Goal: Information Seeking & Learning: Find specific fact

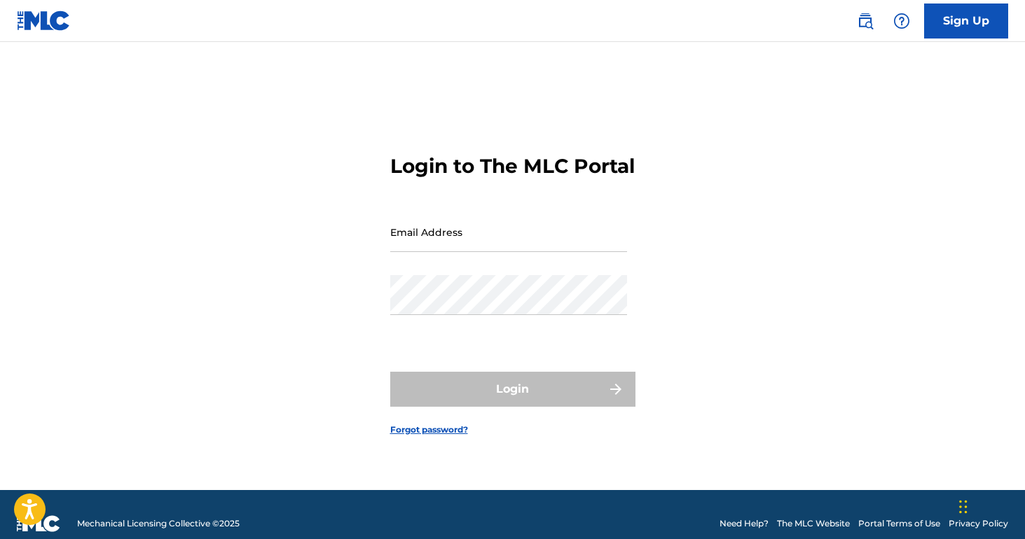
click at [959, 10] on link "Sign Up" at bounding box center [966, 21] width 84 height 35
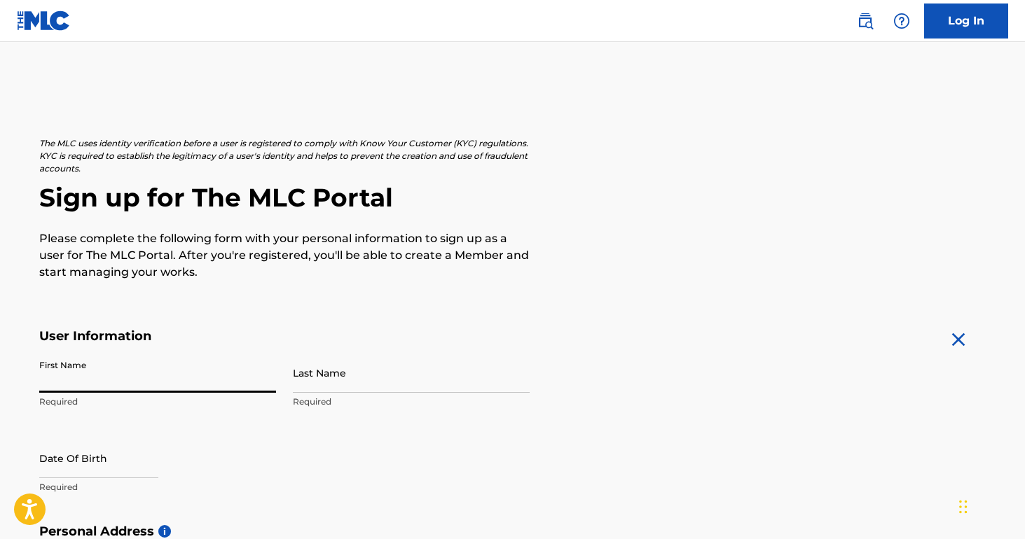
click at [265, 379] on input "First Name" at bounding box center [157, 373] width 237 height 40
type input "Maxim"
type input "Magder"
type input "1997-05-03"
type input "124-39"
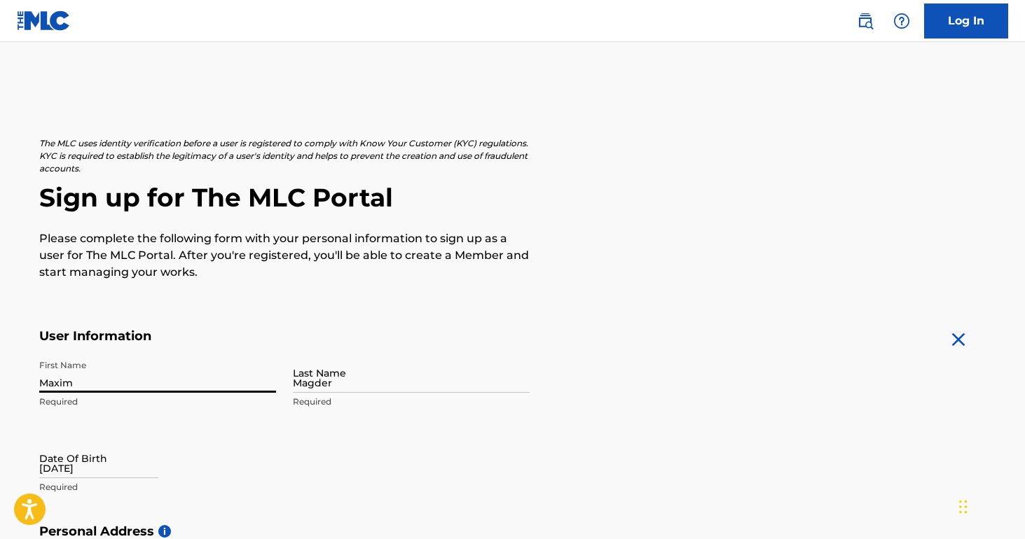
select select "7"
select select "2025"
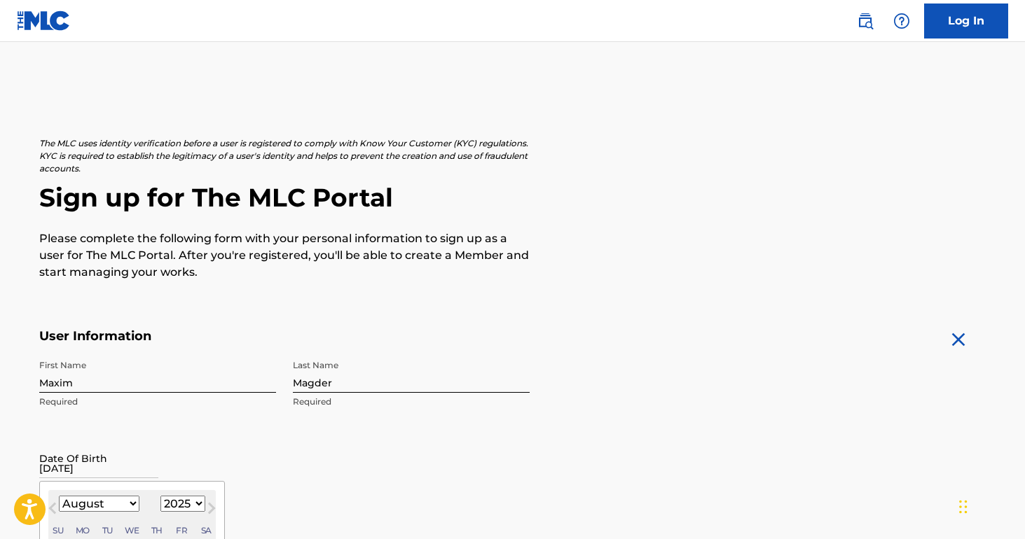
type input "124-399 Spring Garden Avenue"
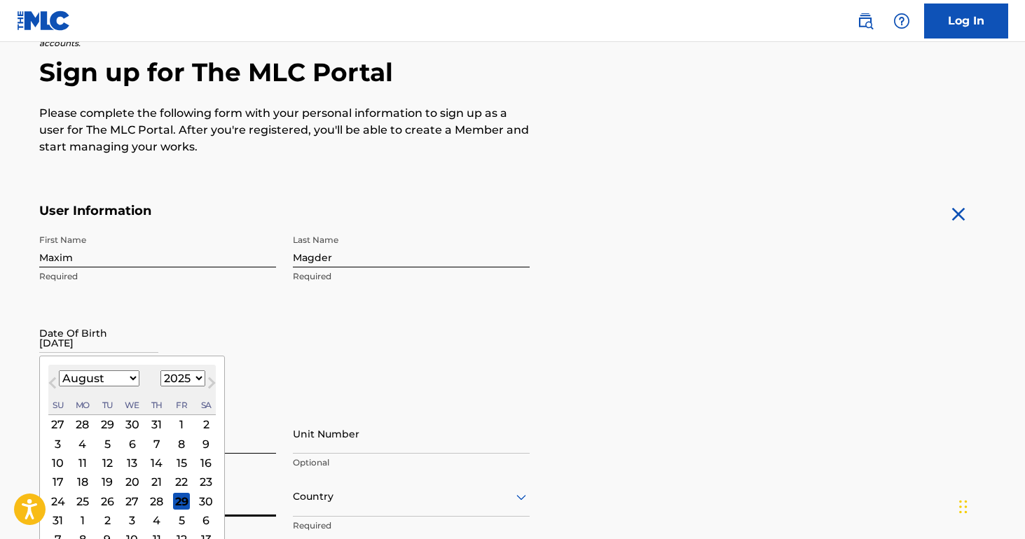
type input "North York"
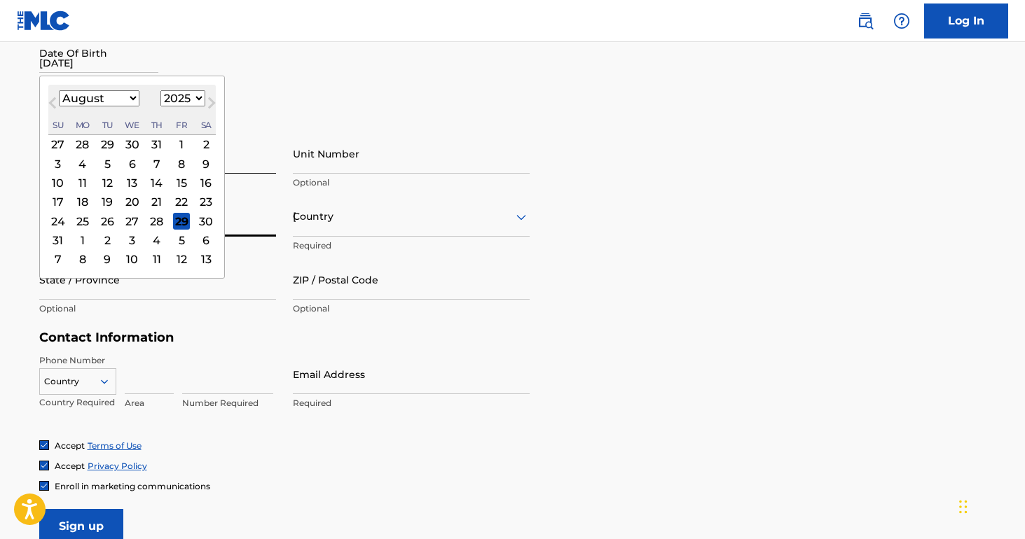
type input "Canada"
type input "Ontario"
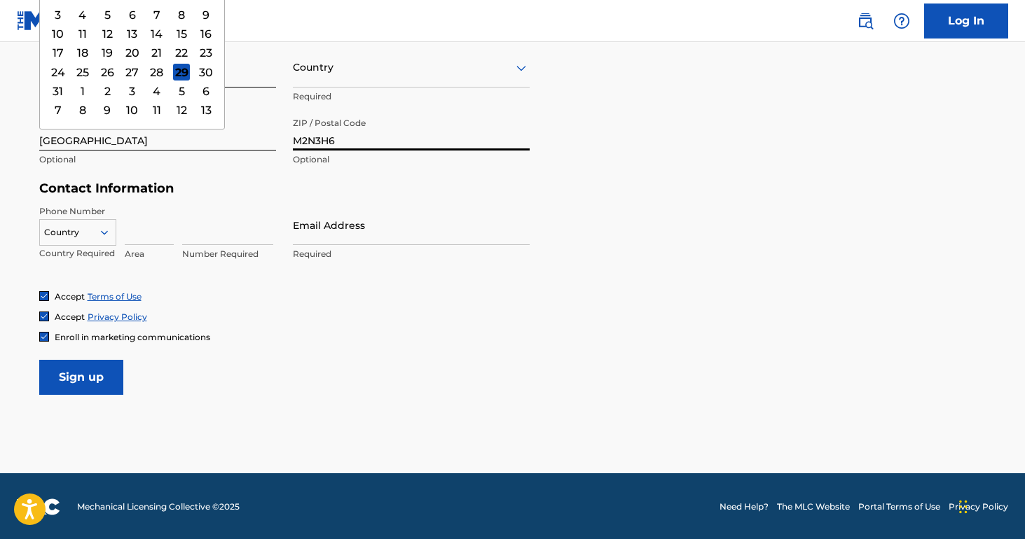
type input "M2N3H6"
type input "Canada"
type input "4377342181"
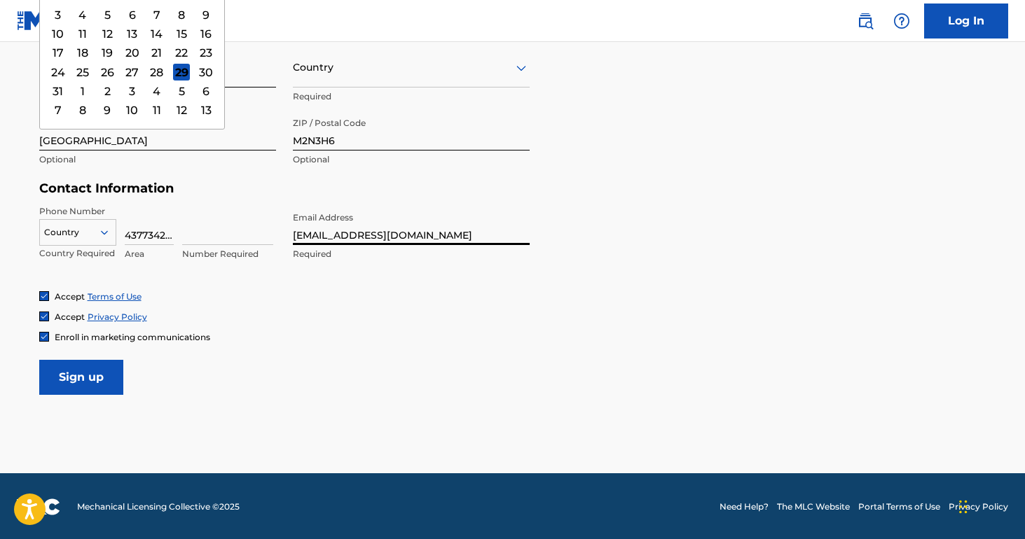
type input "maximmagder@gmail.com"
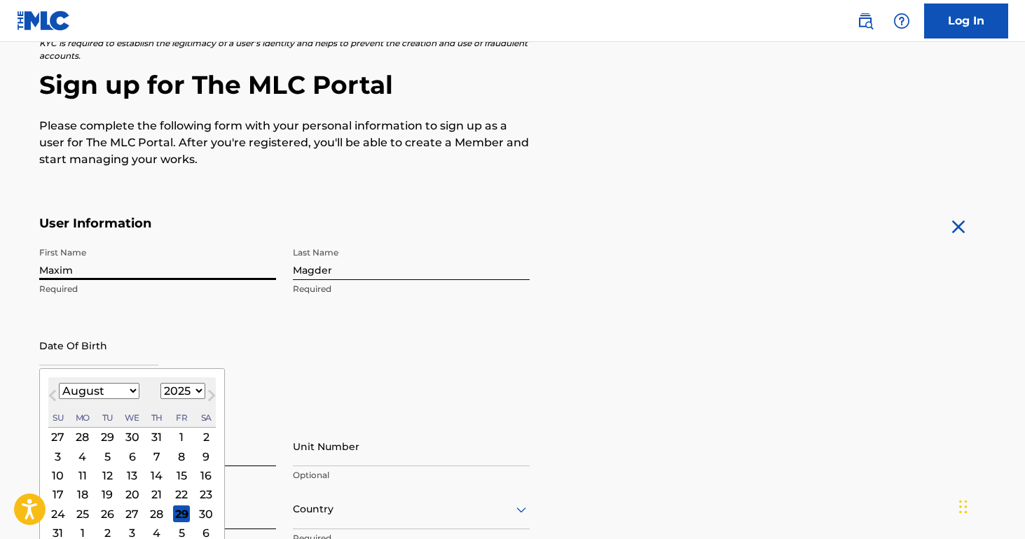
click at [301, 186] on div "The MLC uses identity verification before a user is registered to comply with K…" at bounding box center [512, 431] width 981 height 813
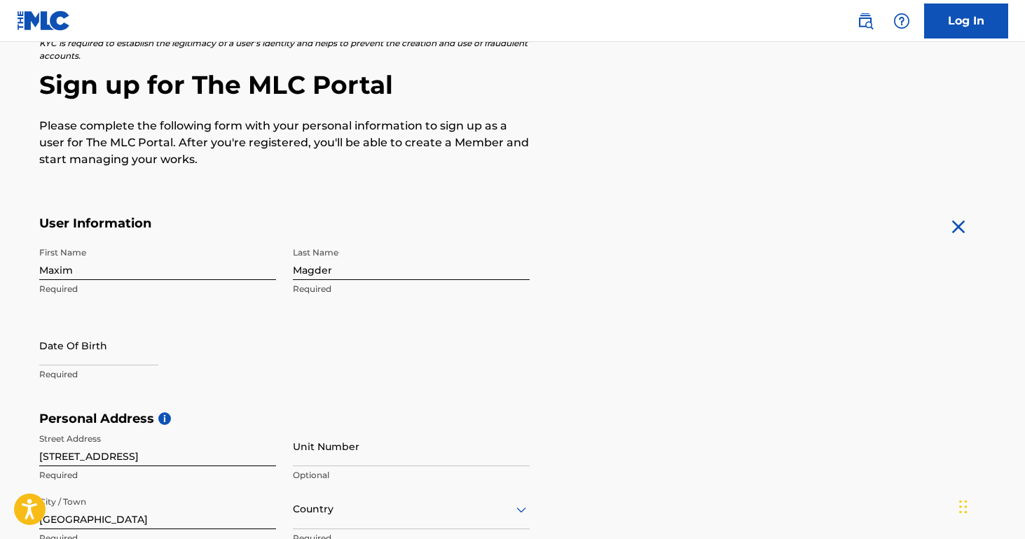
select select "7"
select select "2025"
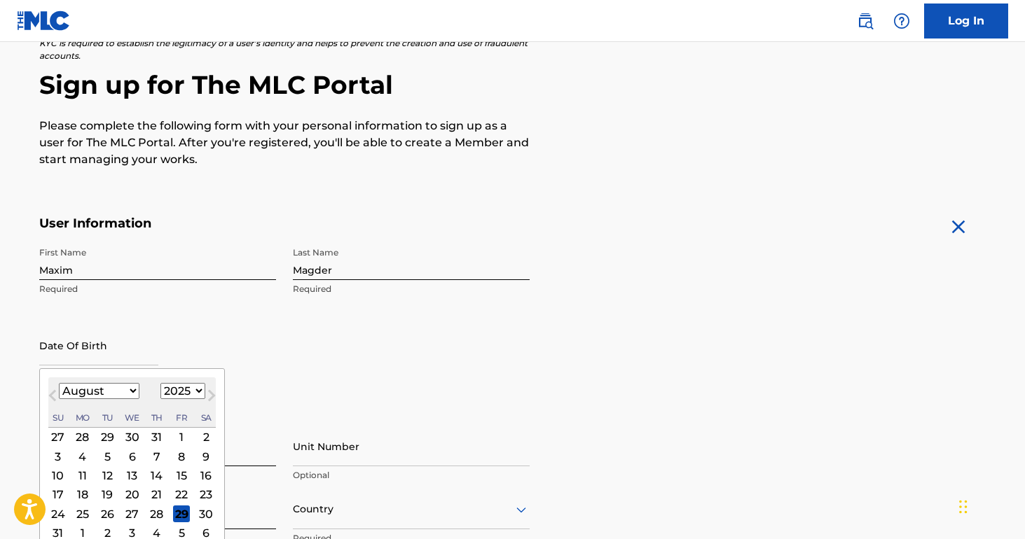
select select "4"
click at [214, 439] on div "3" at bounding box center [206, 437] width 17 height 17
type input "May 3 2025"
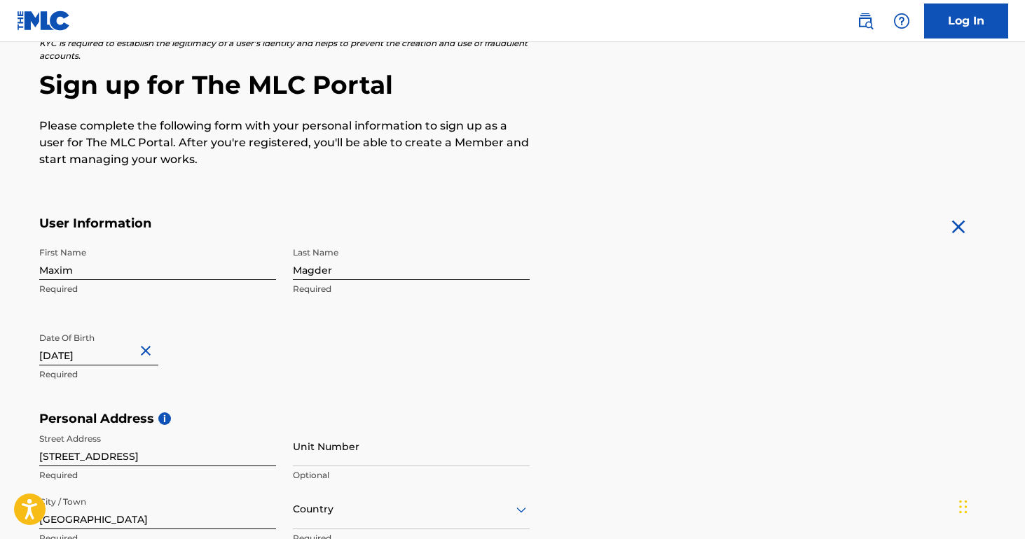
select select "4"
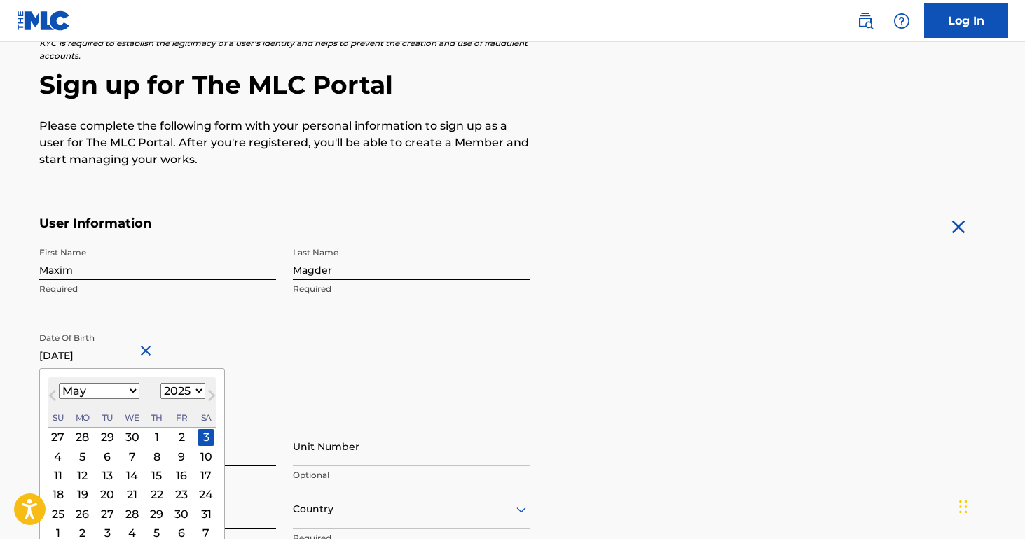
click at [105, 348] on input "May 3 2025" at bounding box center [98, 346] width 119 height 40
select select "1997"
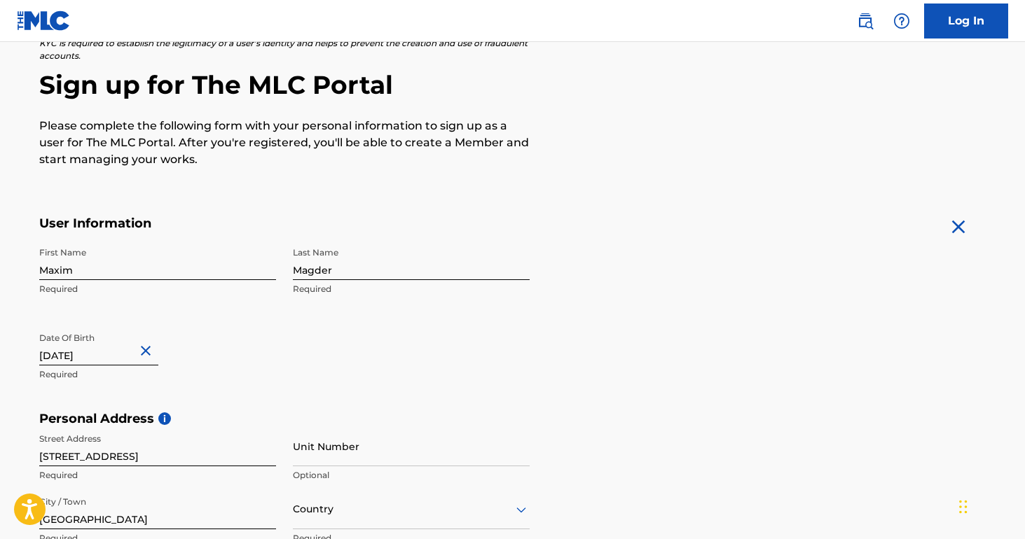
click at [111, 350] on input "May 3 2025" at bounding box center [98, 346] width 119 height 40
select select "4"
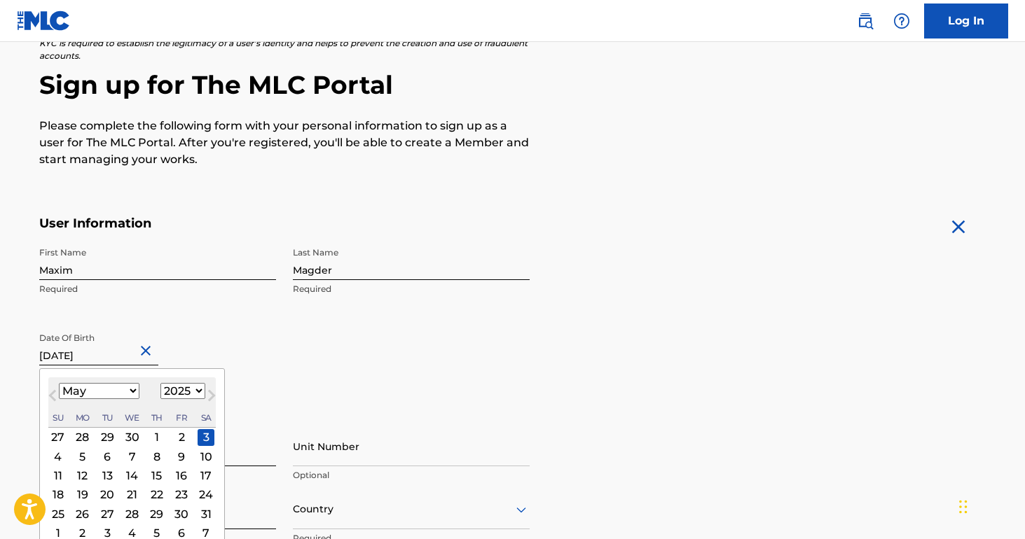
select select "1997"
click at [214, 441] on div "3" at bounding box center [206, 437] width 17 height 17
type input "May 3 1997"
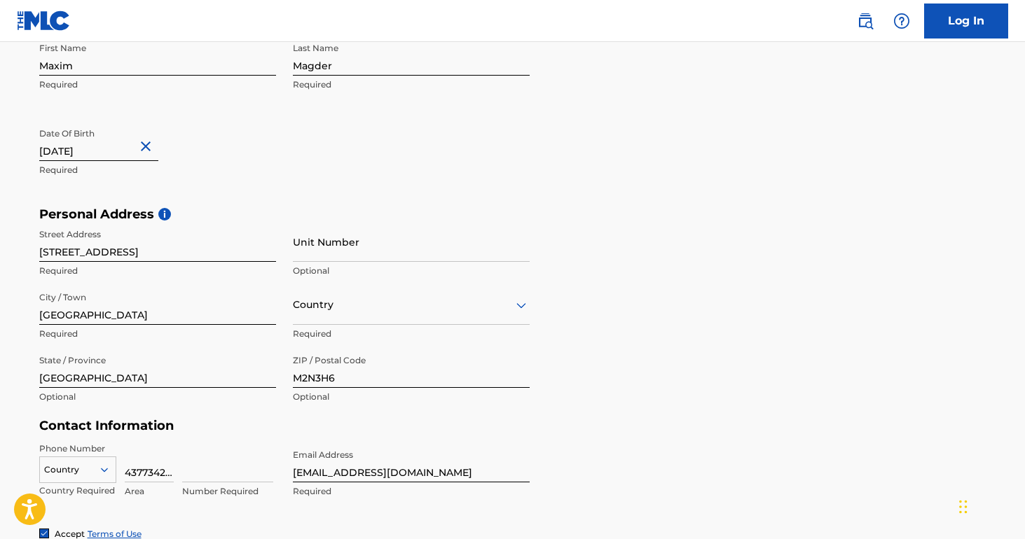
scroll to position [341, 0]
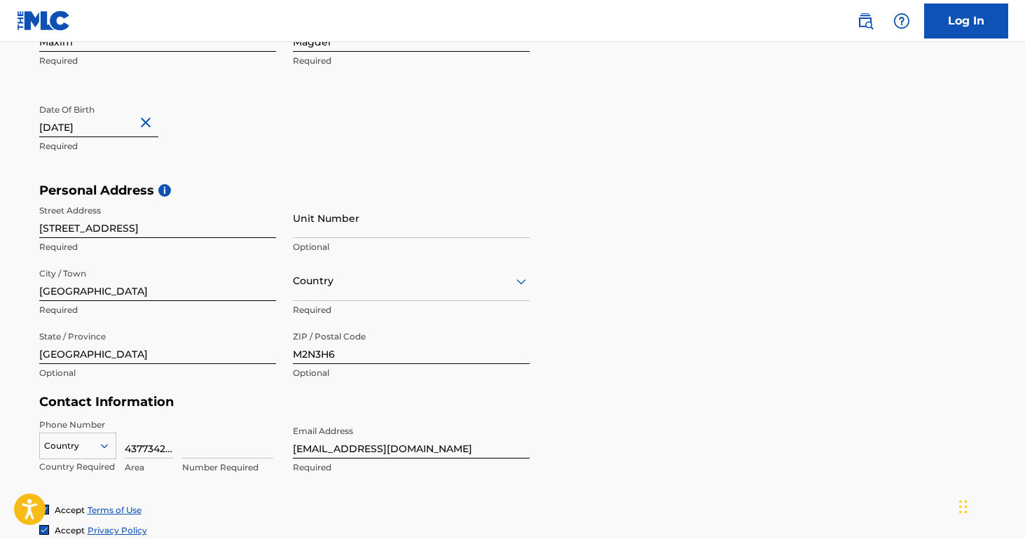
click at [362, 284] on div at bounding box center [411, 282] width 237 height 18
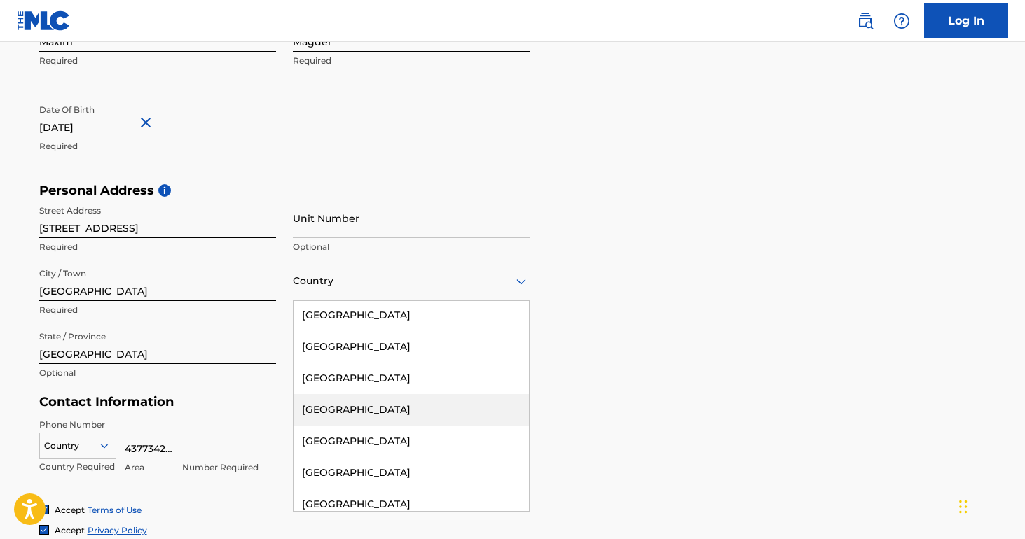
scroll to position [1043, 0]
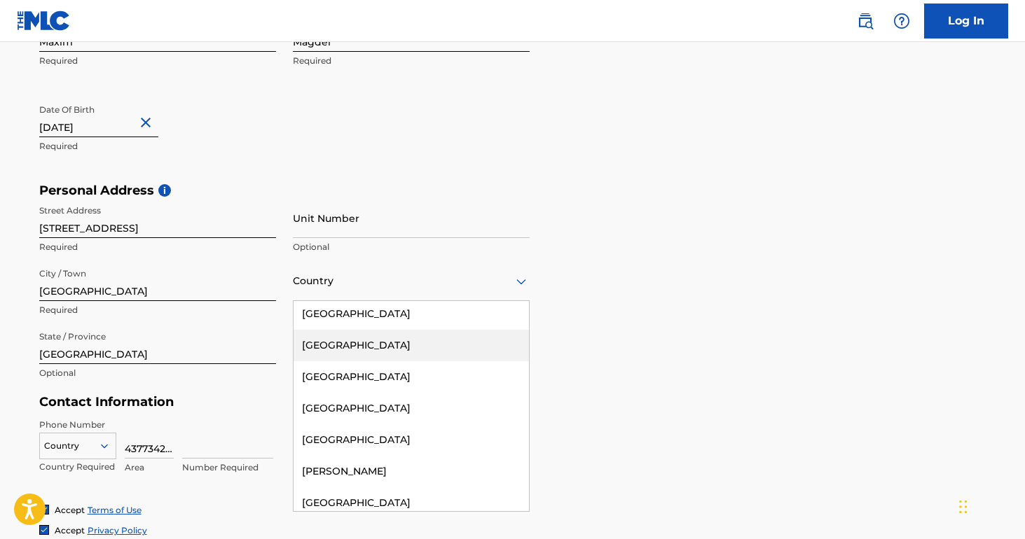
click at [370, 343] on div "Canada" at bounding box center [411, 346] width 235 height 32
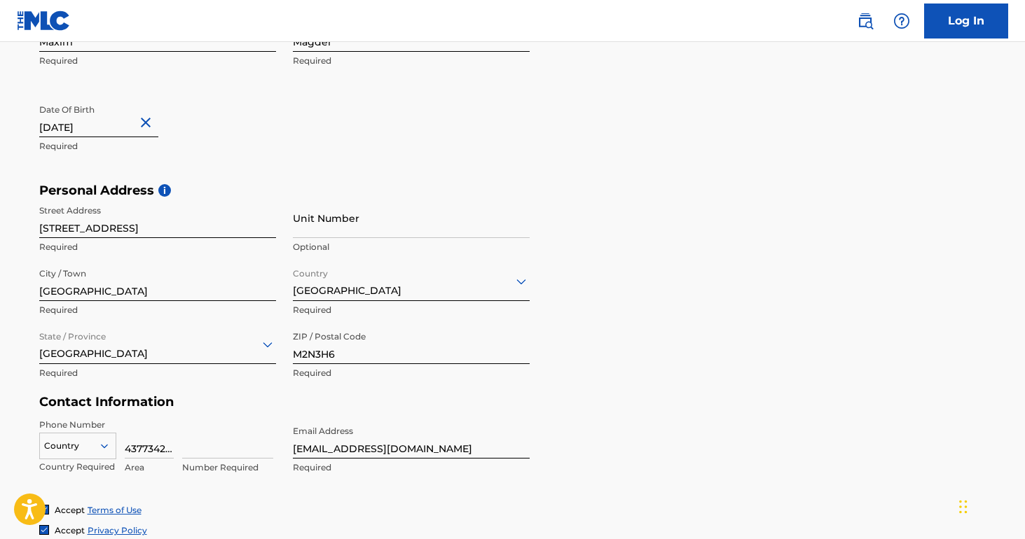
click at [610, 284] on div "Personal Address i Street Address 124-399 Spring Garden Avenue Required Unit Nu…" at bounding box center [512, 289] width 947 height 212
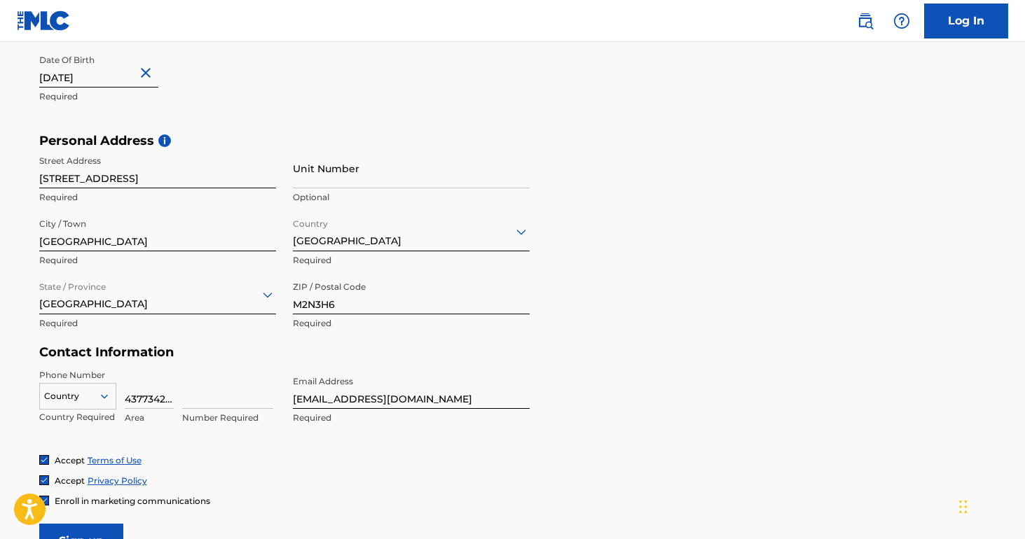
scroll to position [531, 0]
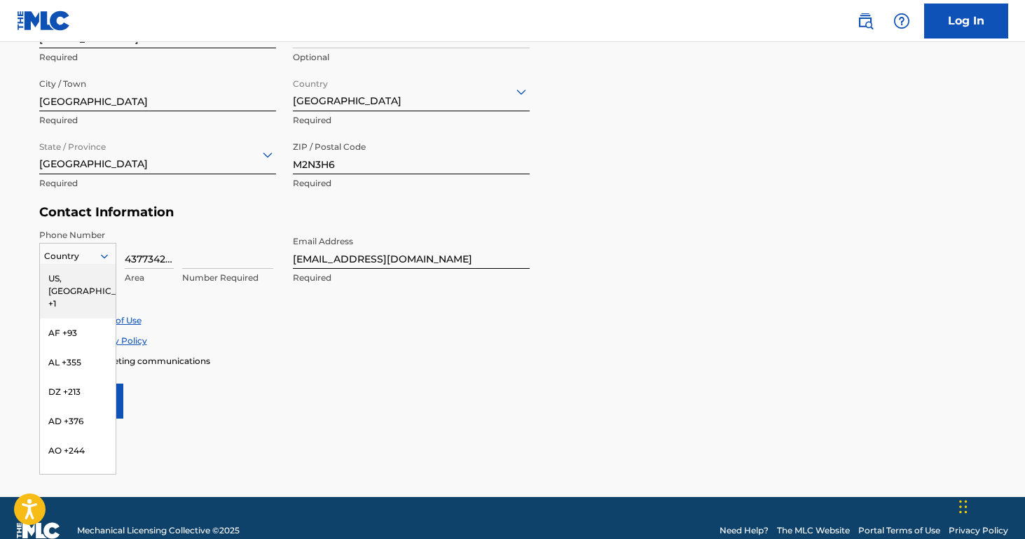
click at [85, 249] on div at bounding box center [78, 256] width 76 height 15
click at [78, 276] on div "US, CA +1" at bounding box center [78, 291] width 76 height 55
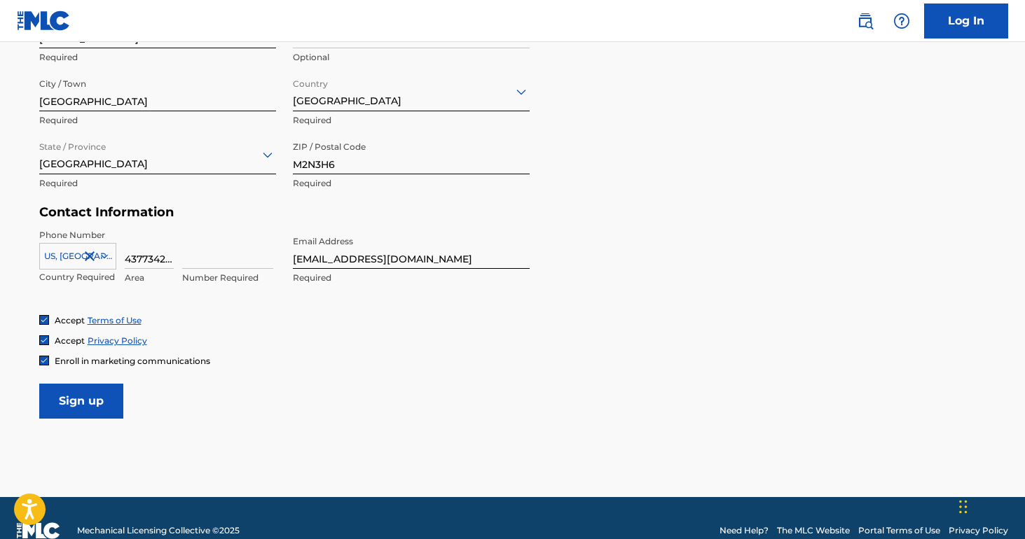
click at [25, 265] on div "The MLC uses identity verification before a user is registered to comply with K…" at bounding box center [512, 12] width 981 height 813
click at [137, 258] on input "4377342181" at bounding box center [149, 249] width 49 height 40
click at [142, 259] on input "4377342181" at bounding box center [149, 249] width 49 height 40
drag, startPoint x: 140, startPoint y: 255, endPoint x: 236, endPoint y: 309, distance: 110.1
click at [236, 309] on div "Phone Number US, CA +1 Country Required 4377342181 Area Number Required Email A…" at bounding box center [284, 271] width 490 height 85
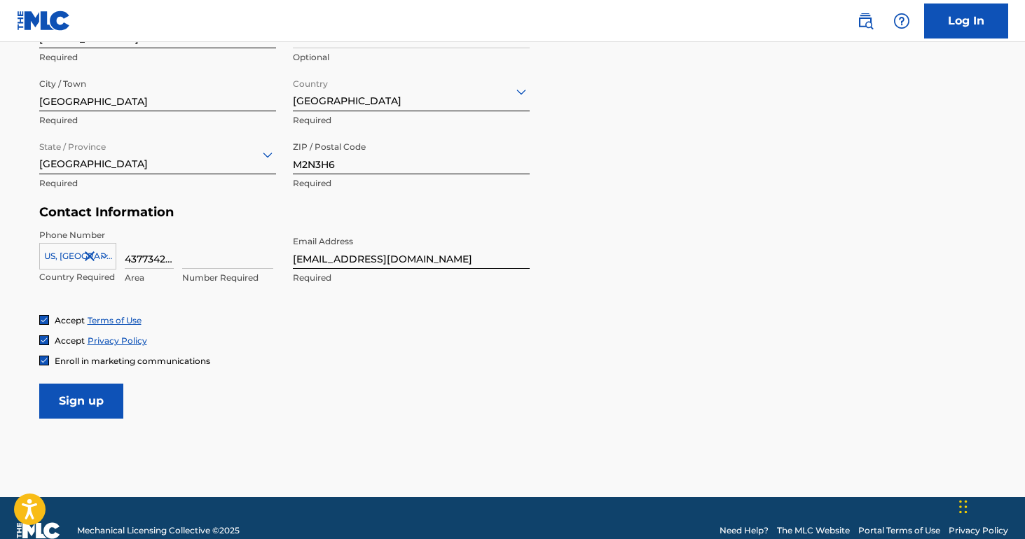
click at [144, 259] on input "4377342181" at bounding box center [149, 249] width 49 height 40
drag, startPoint x: 137, startPoint y: 257, endPoint x: 343, endPoint y: 307, distance: 211.9
click at [343, 307] on div "Phone Number US, CA +1 Country Required 4377342181 Area Number Required Email A…" at bounding box center [284, 271] width 490 height 85
type input "437"
click at [148, 254] on input "4375335996" at bounding box center [149, 249] width 49 height 40
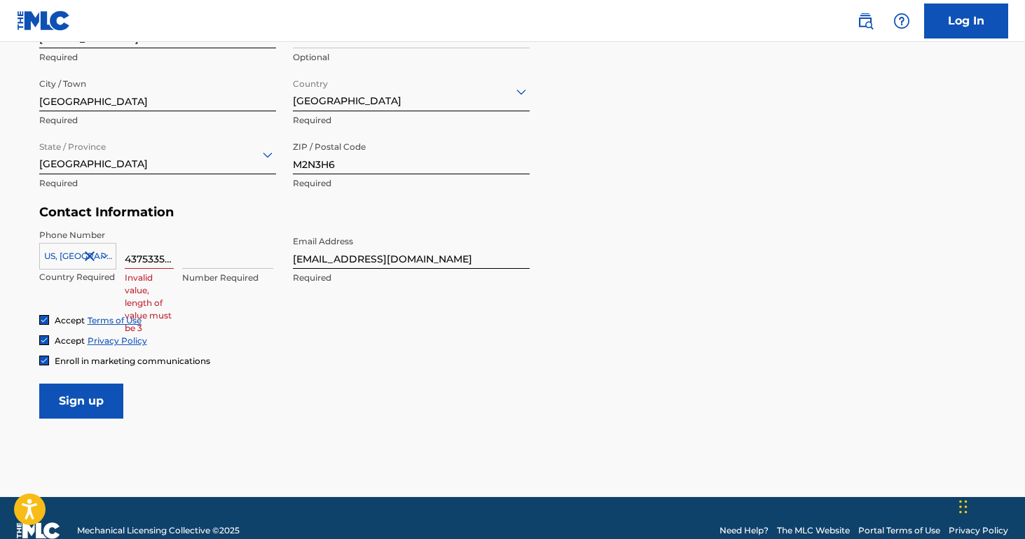
drag, startPoint x: 142, startPoint y: 255, endPoint x: 262, endPoint y: 372, distance: 167.5
click at [262, 372] on form "User Information First Name Maxim Required Last Name Magder Required Date Of Bi…" at bounding box center [512, 108] width 947 height 621
type input "437"
paste input "5335996"
type input "5335996"
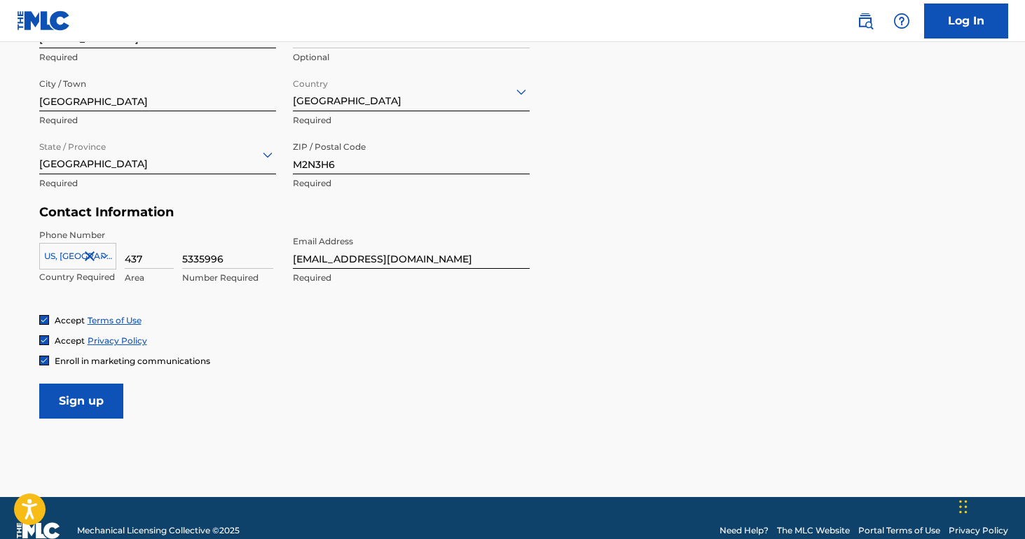
click at [229, 361] on div "Enroll in marketing communications" at bounding box center [512, 361] width 947 height 12
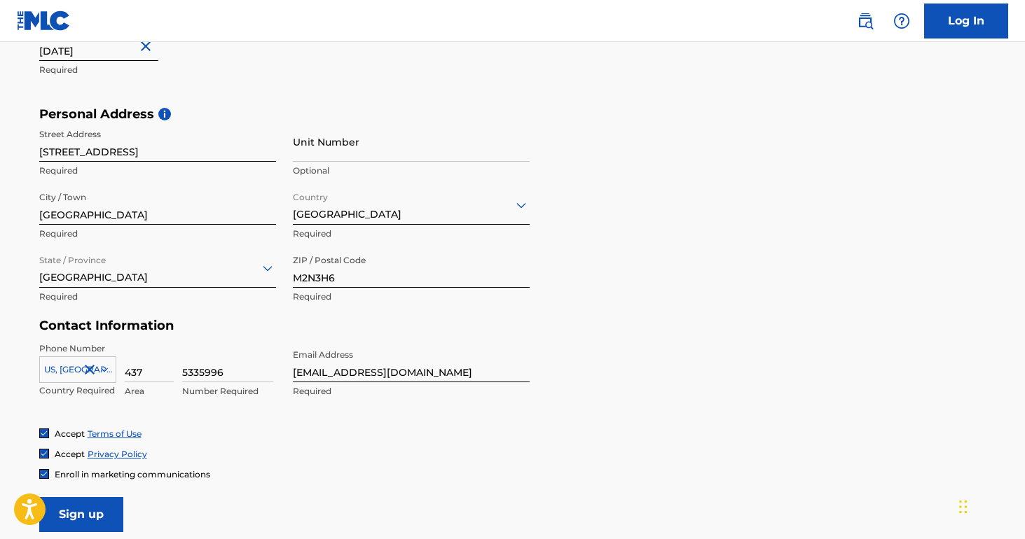
scroll to position [506, 0]
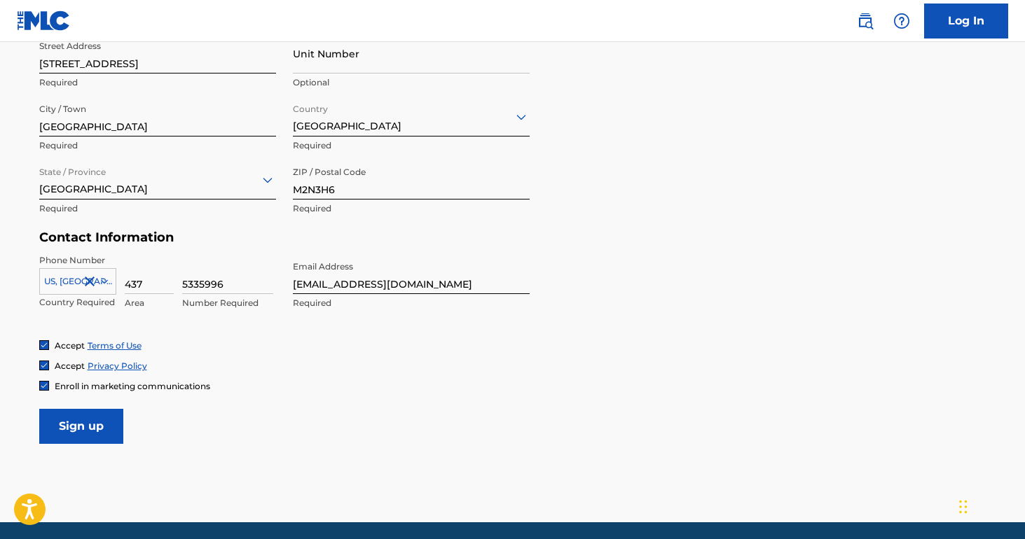
click at [87, 421] on input "Sign up" at bounding box center [81, 426] width 84 height 35
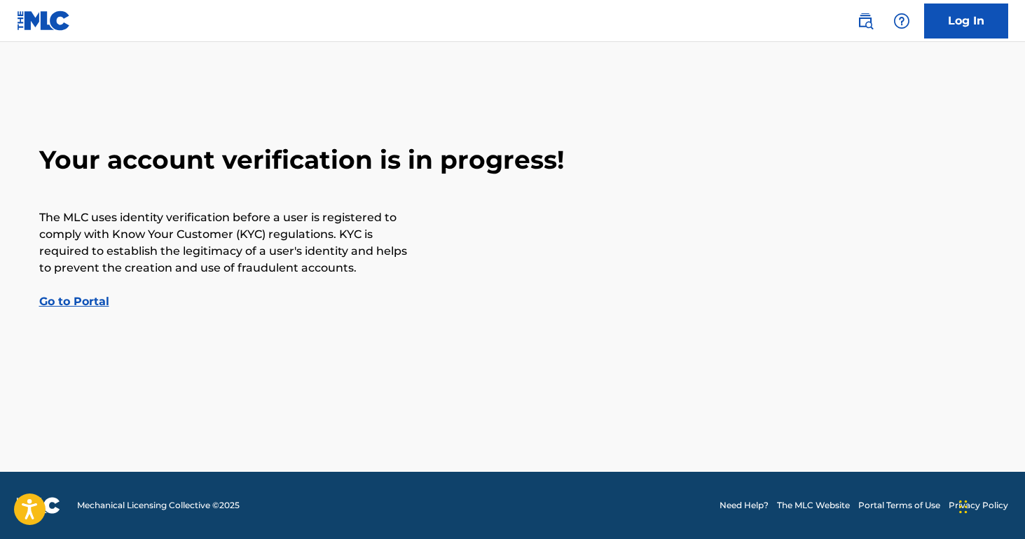
click at [200, 246] on p "The MLC uses identity verification before a user is registered to comply with K…" at bounding box center [224, 242] width 371 height 67
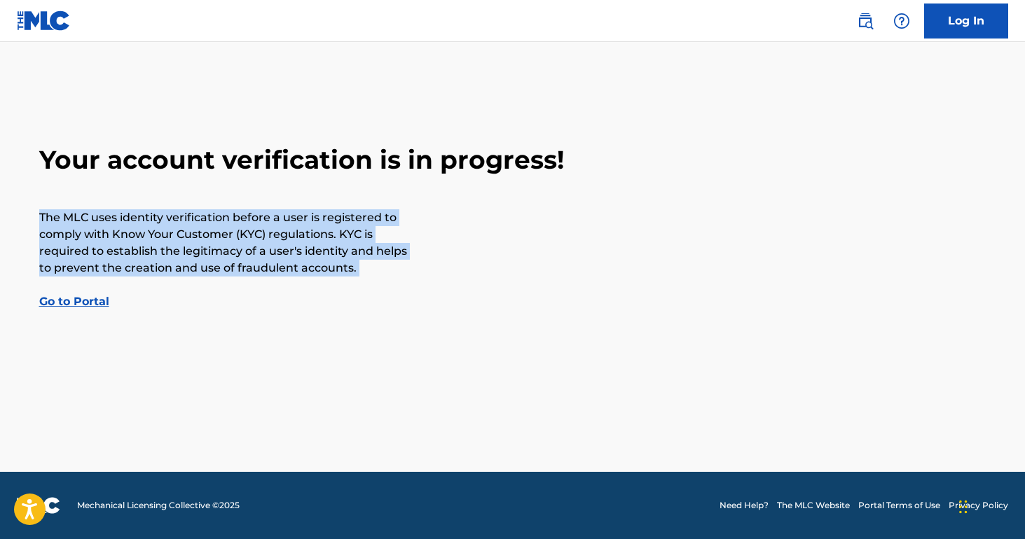
click at [200, 246] on p "The MLC uses identity verification before a user is registered to comply with K…" at bounding box center [224, 242] width 371 height 67
click at [222, 228] on p "The MLC uses identity verification before a user is registered to comply with K…" at bounding box center [224, 242] width 371 height 67
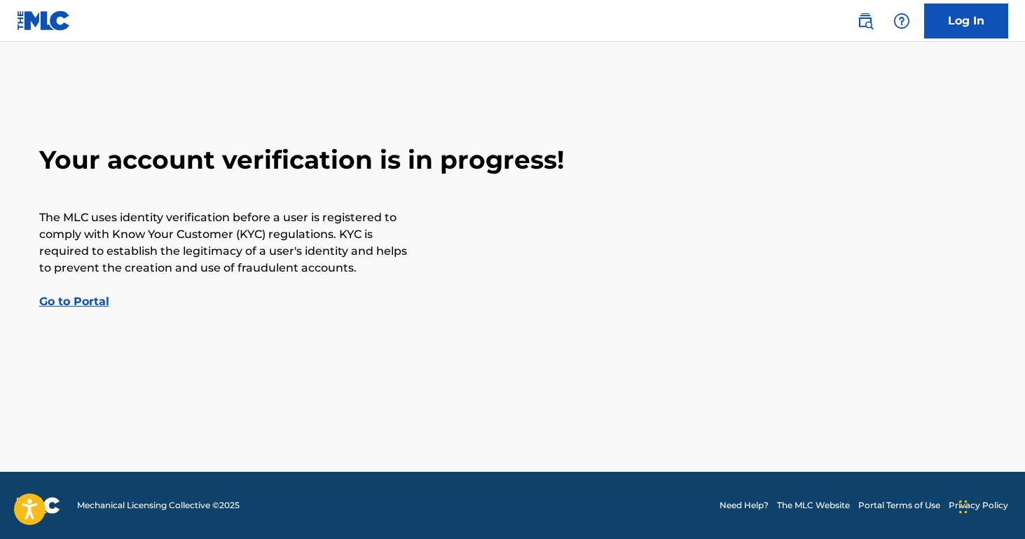
click at [66, 301] on link "Go to Portal" at bounding box center [74, 301] width 70 height 13
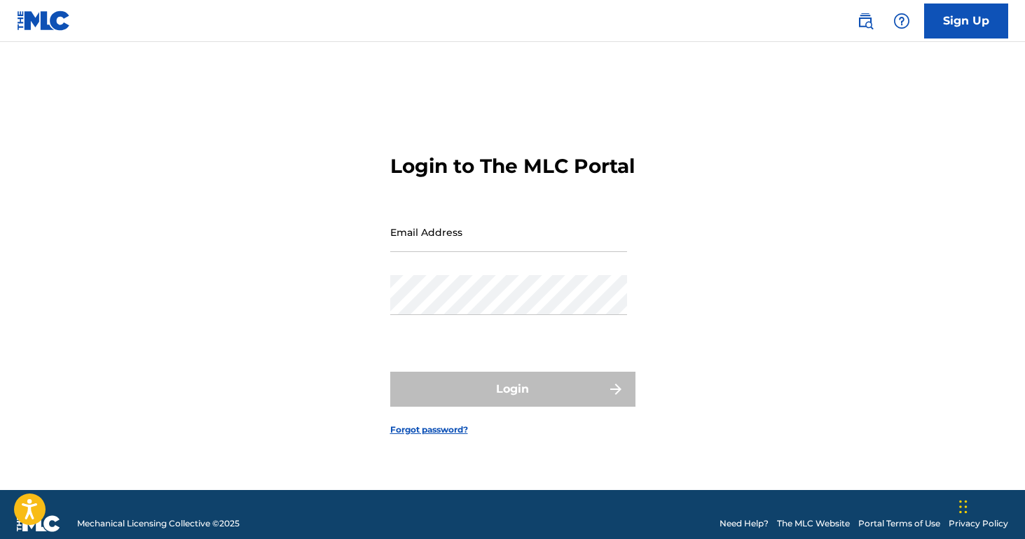
click at [448, 154] on h3 "Login to The MLC Portal" at bounding box center [512, 166] width 245 height 25
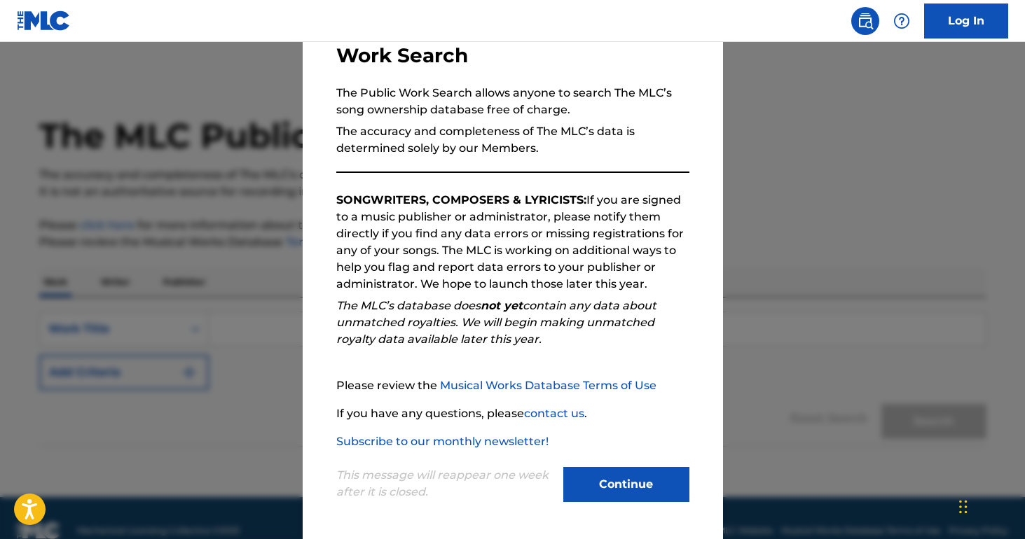
scroll to position [102, 0]
click at [617, 486] on button "Continue" at bounding box center [626, 484] width 126 height 35
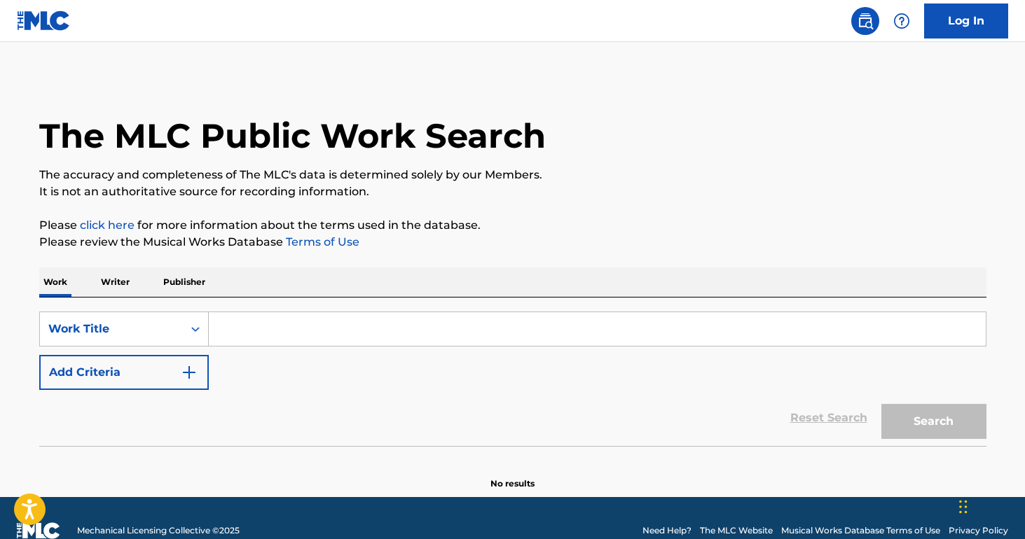
click at [164, 281] on p "Publisher" at bounding box center [184, 282] width 50 height 29
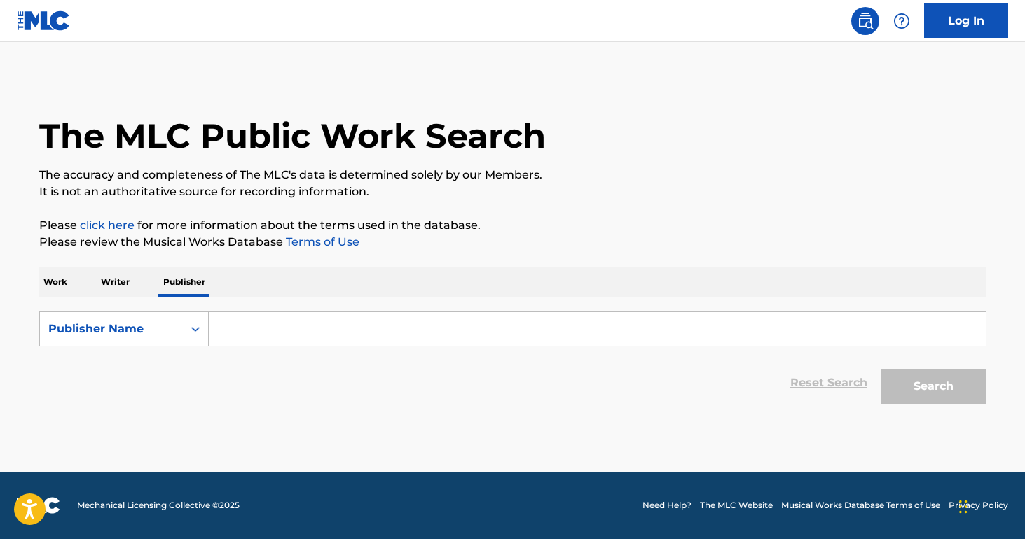
click at [52, 286] on p "Work" at bounding box center [55, 282] width 32 height 29
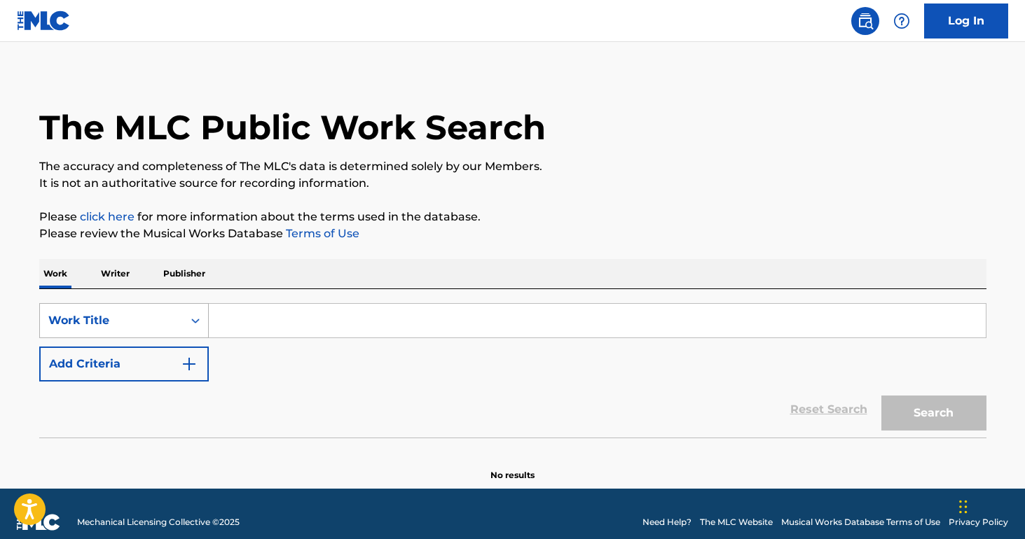
click at [167, 327] on div "Work Title" at bounding box center [111, 321] width 143 height 27
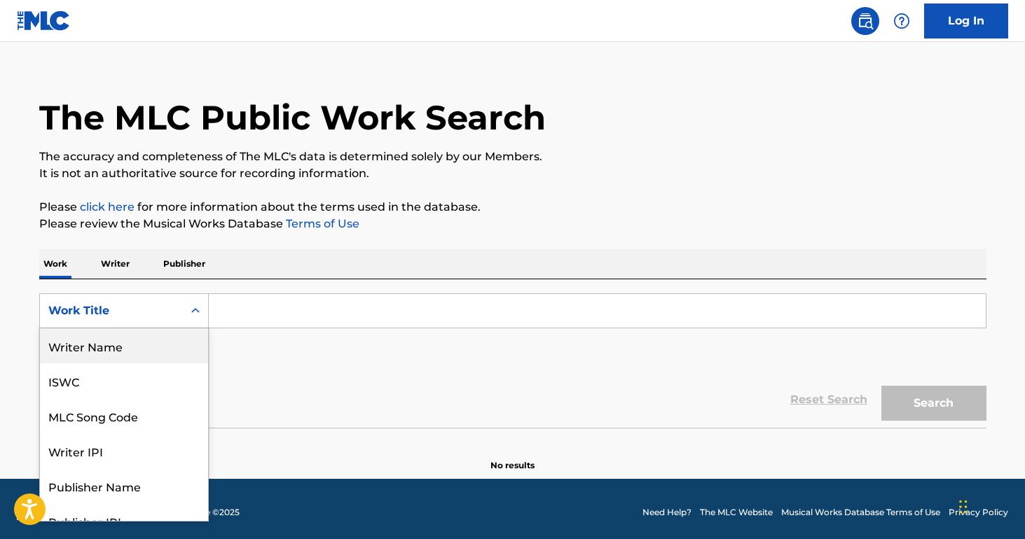
click at [98, 336] on div "Writer Name" at bounding box center [124, 346] width 168 height 35
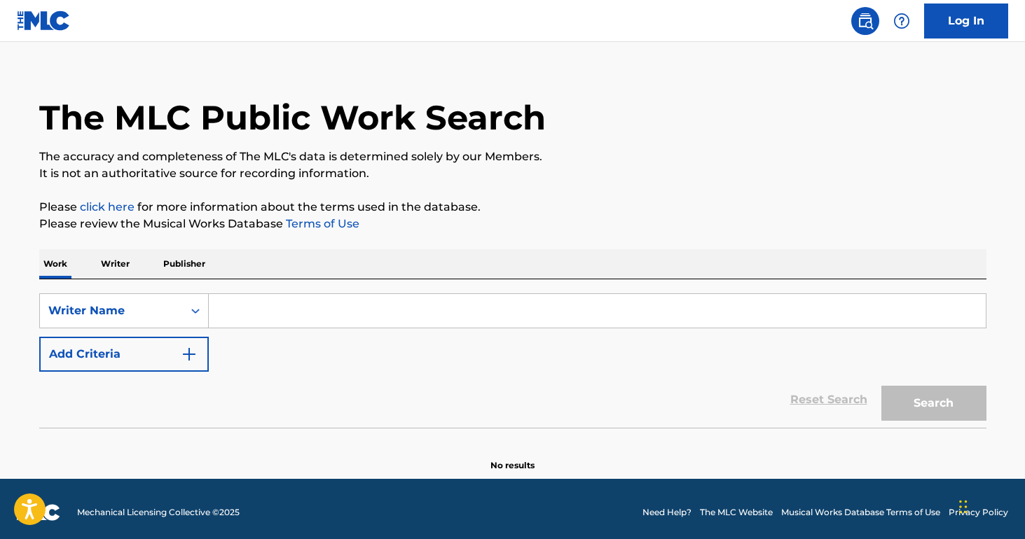
click at [158, 373] on div "Reset Search Search" at bounding box center [512, 400] width 947 height 56
click at [183, 352] on img "Search Form" at bounding box center [189, 354] width 17 height 17
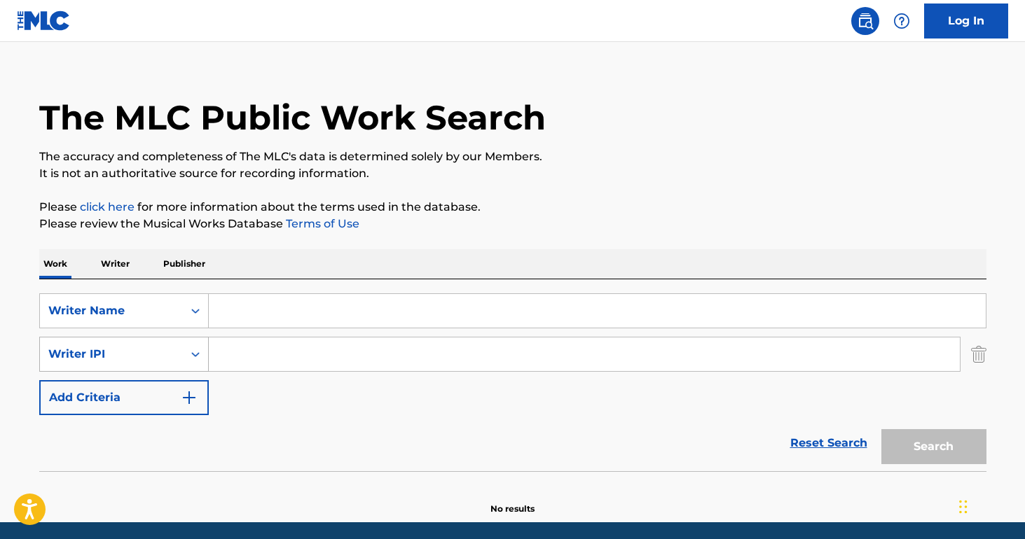
click at [193, 356] on icon "Search Form" at bounding box center [195, 355] width 14 height 14
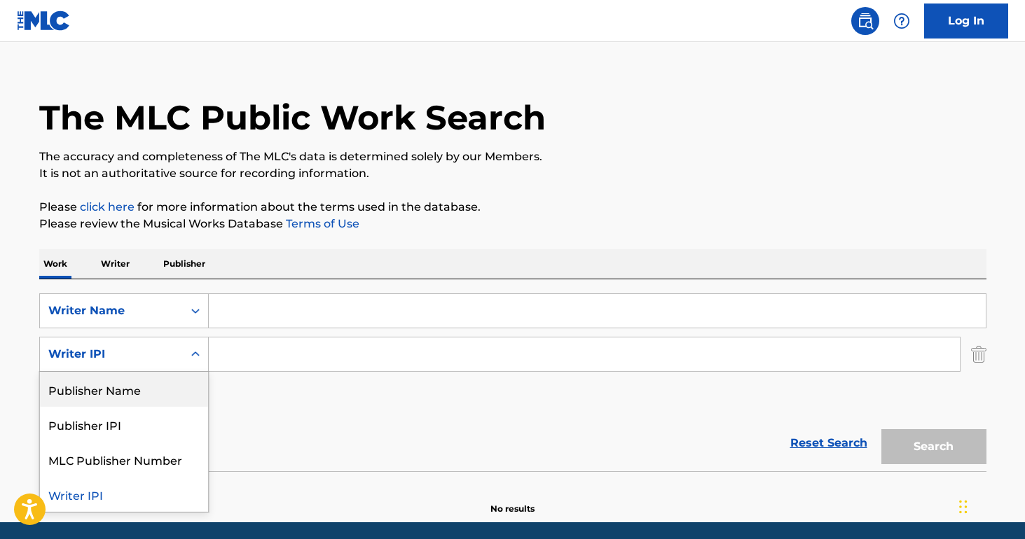
click at [122, 253] on p "Writer" at bounding box center [115, 263] width 37 height 29
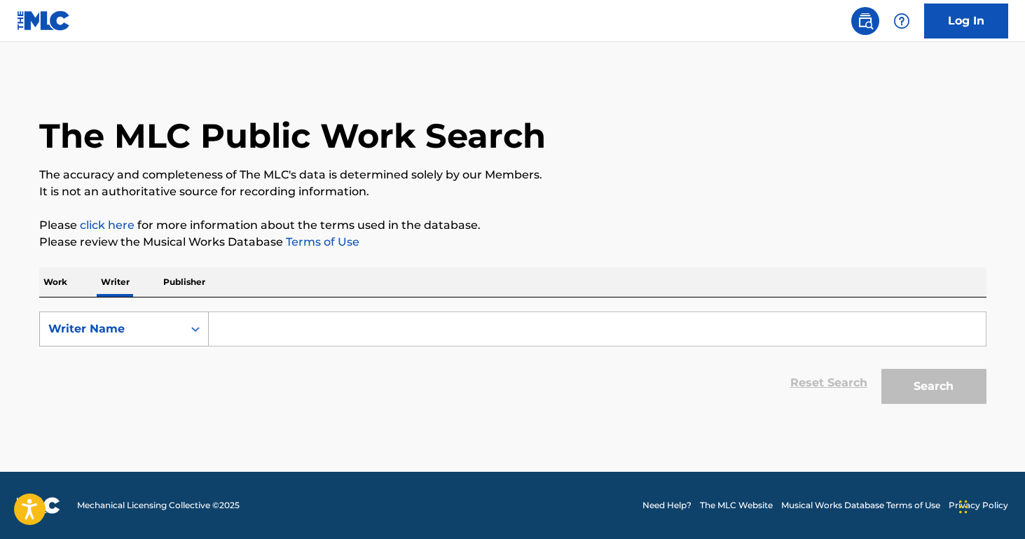
click at [177, 322] on div "Writer Name" at bounding box center [111, 329] width 143 height 27
click at [339, 385] on div "Reset Search Search" at bounding box center [512, 383] width 947 height 56
click at [325, 336] on input "Search Form" at bounding box center [597, 329] width 777 height 34
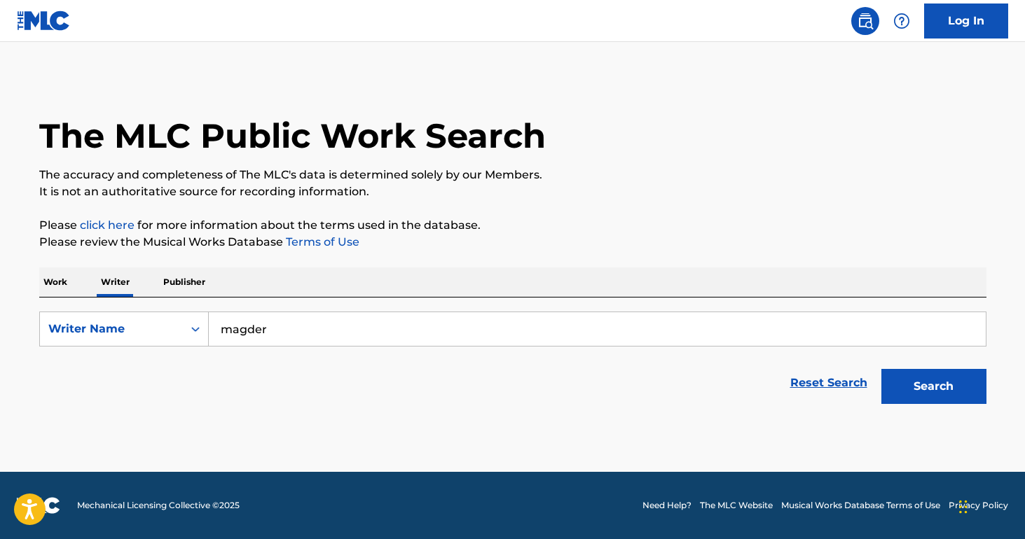
click at [913, 389] on button "Search" at bounding box center [933, 386] width 105 height 35
click at [918, 390] on button "Search" at bounding box center [933, 386] width 105 height 35
click at [144, 330] on div "Writer Name" at bounding box center [111, 329] width 126 height 17
click at [375, 331] on input "magder" at bounding box center [597, 329] width 777 height 34
click at [219, 331] on input "magder" at bounding box center [597, 329] width 777 height 34
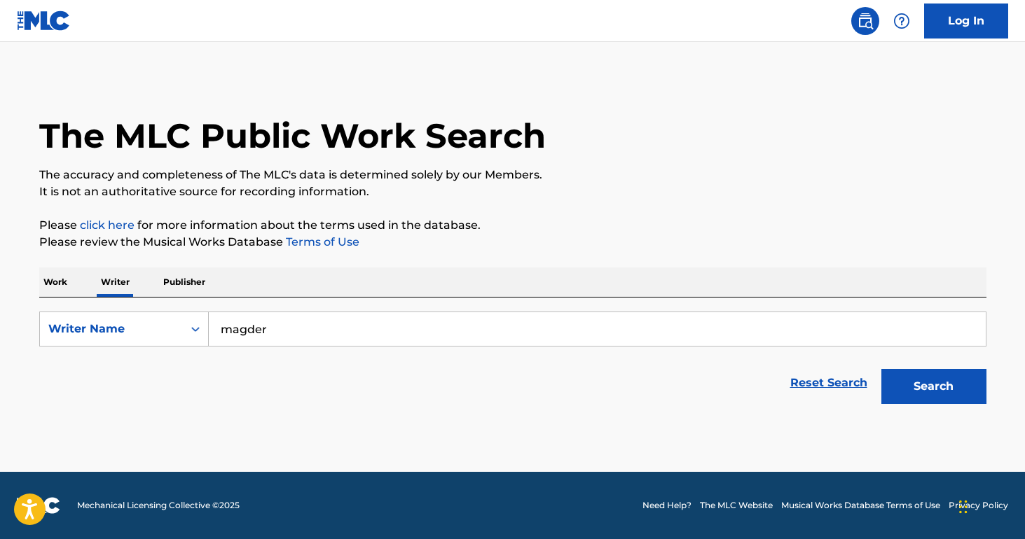
click at [300, 335] on input "magder" at bounding box center [597, 329] width 777 height 34
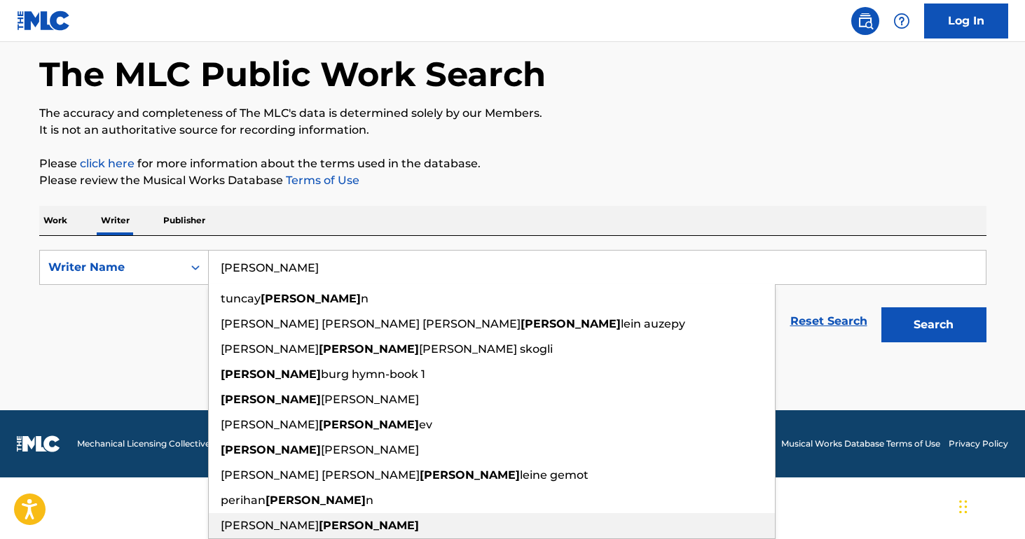
scroll to position [62, 0]
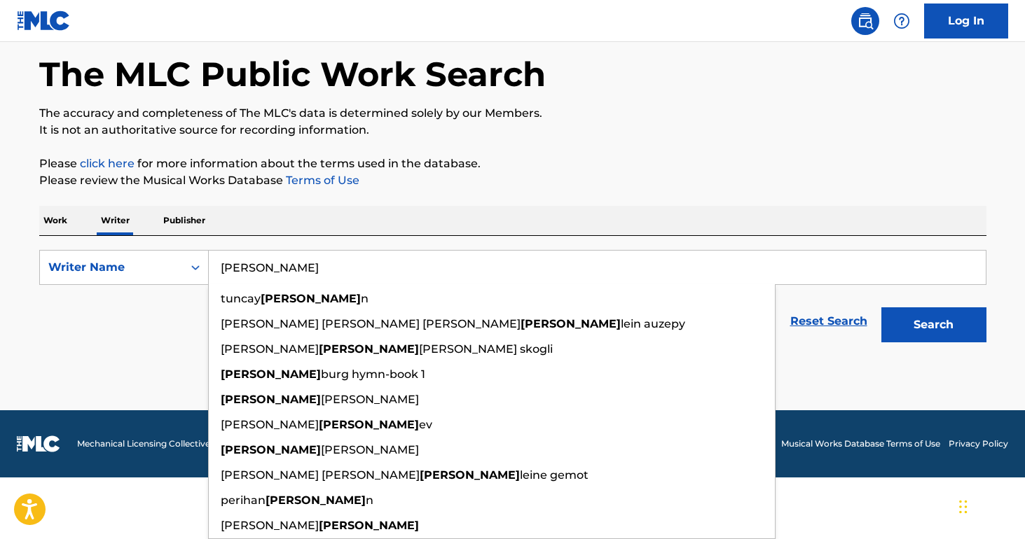
click at [226, 266] on input "[PERSON_NAME]" at bounding box center [597, 268] width 777 height 34
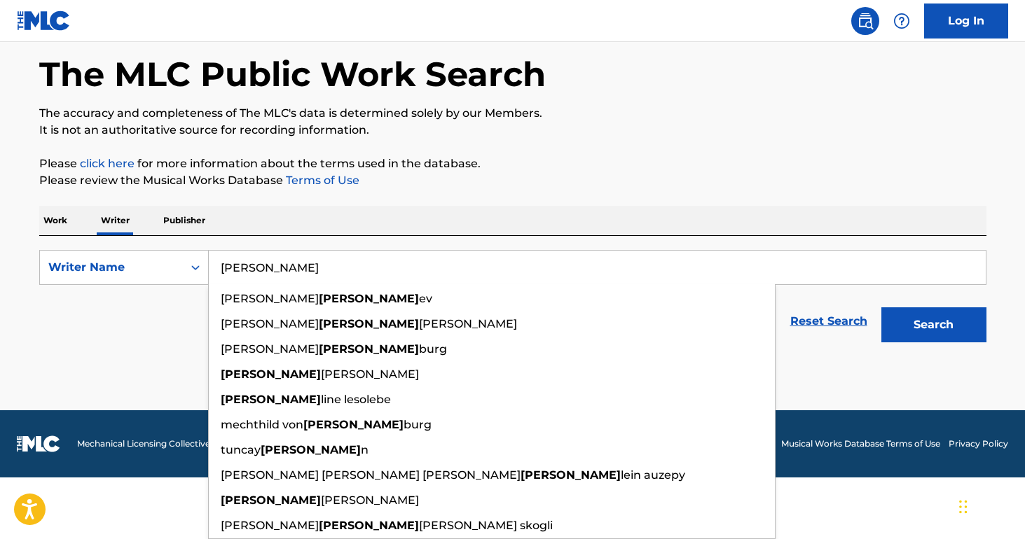
click at [291, 274] on input "[PERSON_NAME]" at bounding box center [597, 268] width 777 height 34
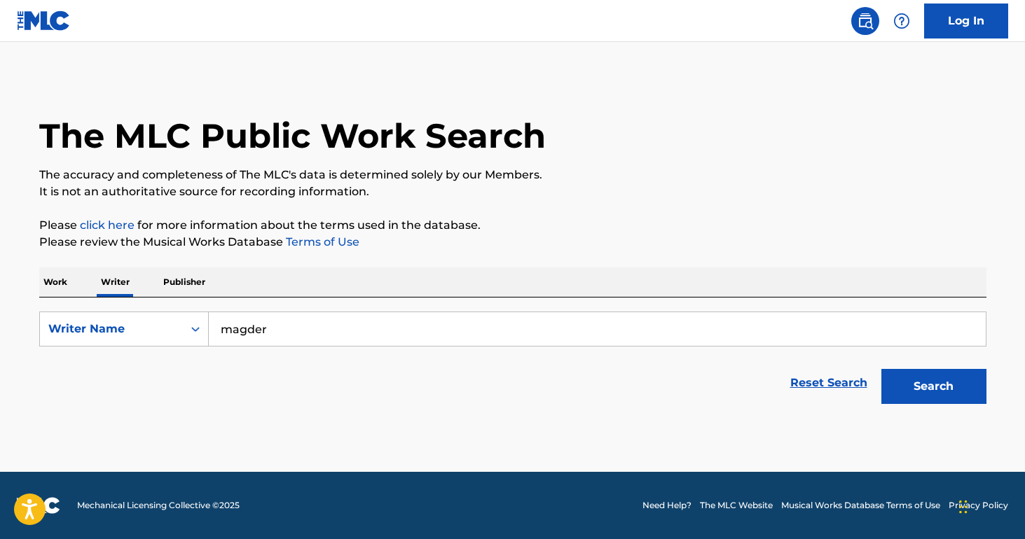
click at [241, 331] on input "magder" at bounding box center [597, 329] width 777 height 34
click at [266, 368] on div "[PERSON_NAME]" at bounding box center [492, 360] width 566 height 25
type input "[PERSON_NAME]"
click at [921, 383] on button "Search" at bounding box center [933, 386] width 105 height 35
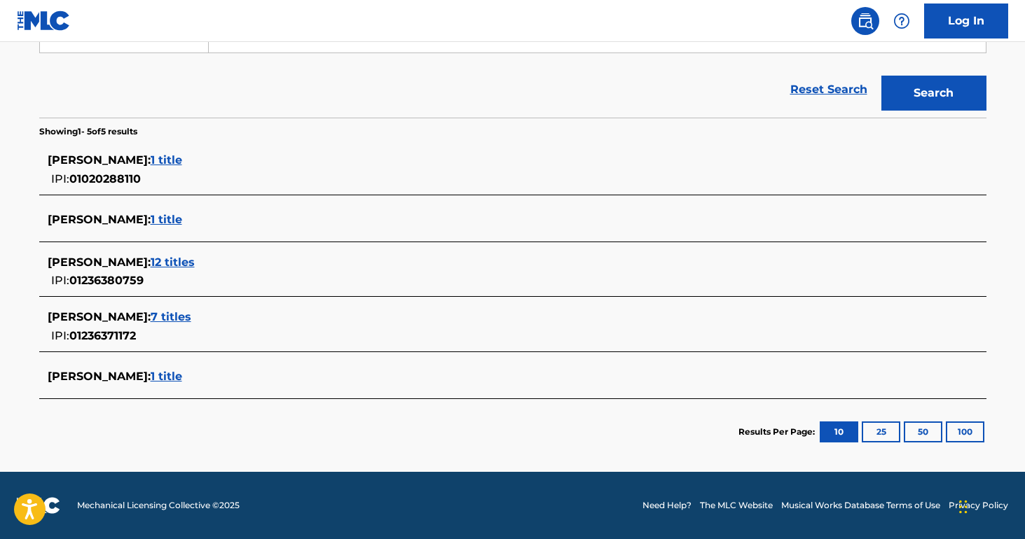
scroll to position [294, 0]
click at [161, 318] on span "7 titles" at bounding box center [171, 316] width 41 height 13
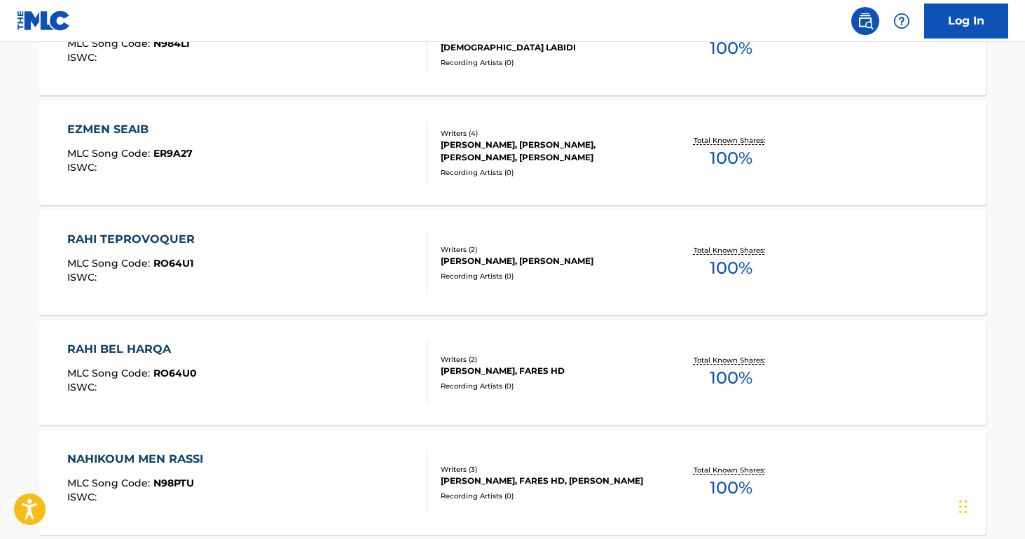
scroll to position [276, 0]
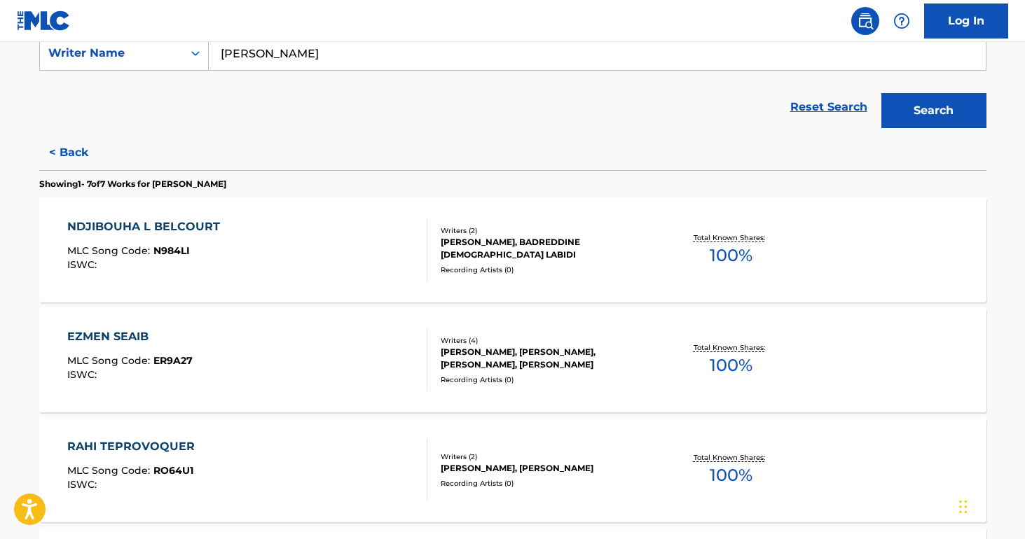
click at [114, 225] on div "NDJIBOUHA L BELCOURT" at bounding box center [147, 227] width 160 height 17
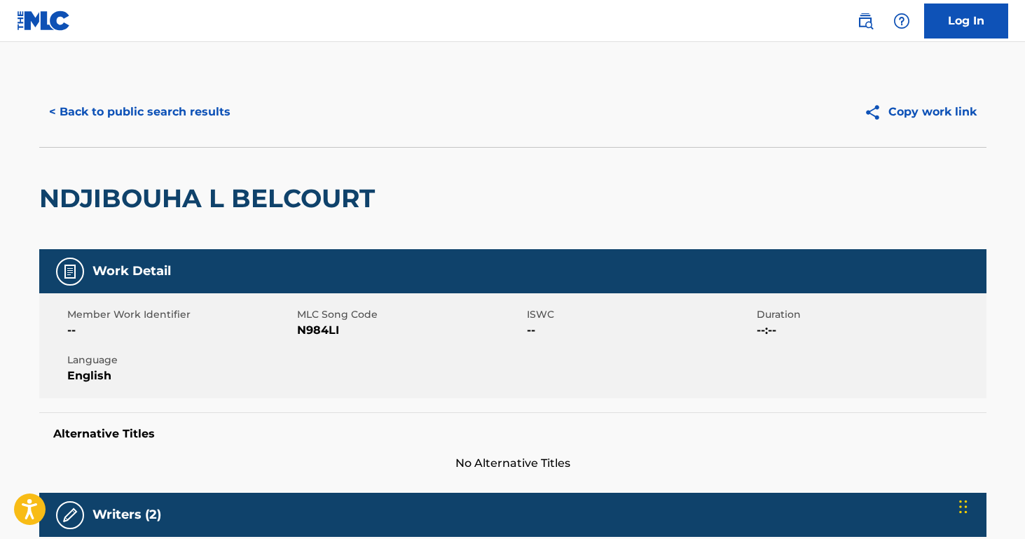
click at [195, 200] on h2 "NDJIBOUHA L BELCOURT" at bounding box center [210, 199] width 343 height 32
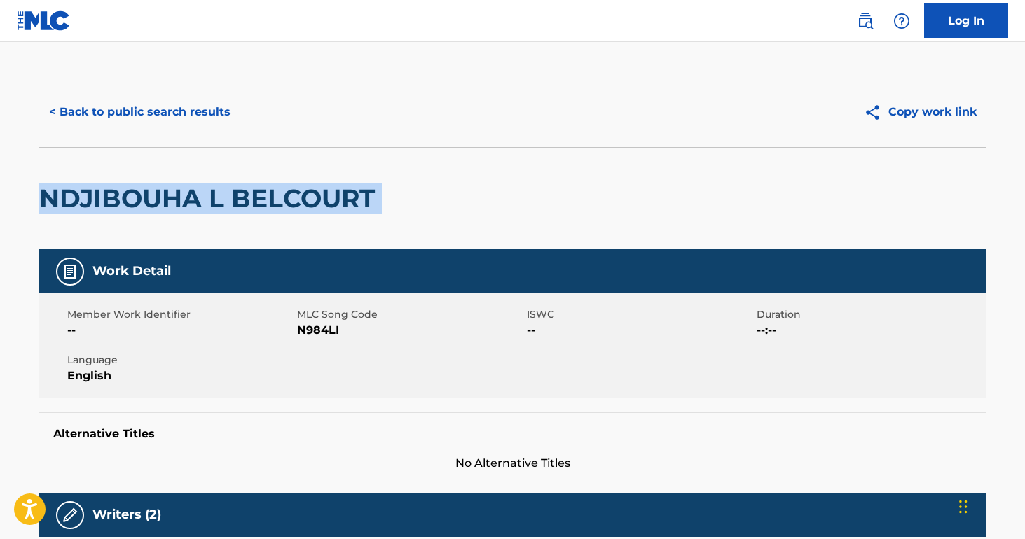
click at [195, 200] on h2 "NDJIBOUHA L BELCOURT" at bounding box center [210, 199] width 343 height 32
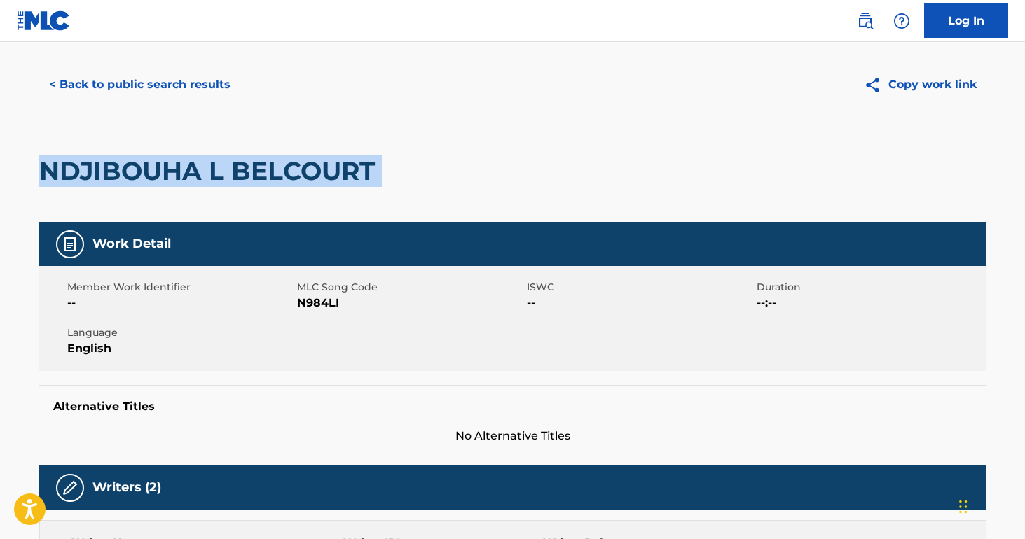
scroll to position [440, 0]
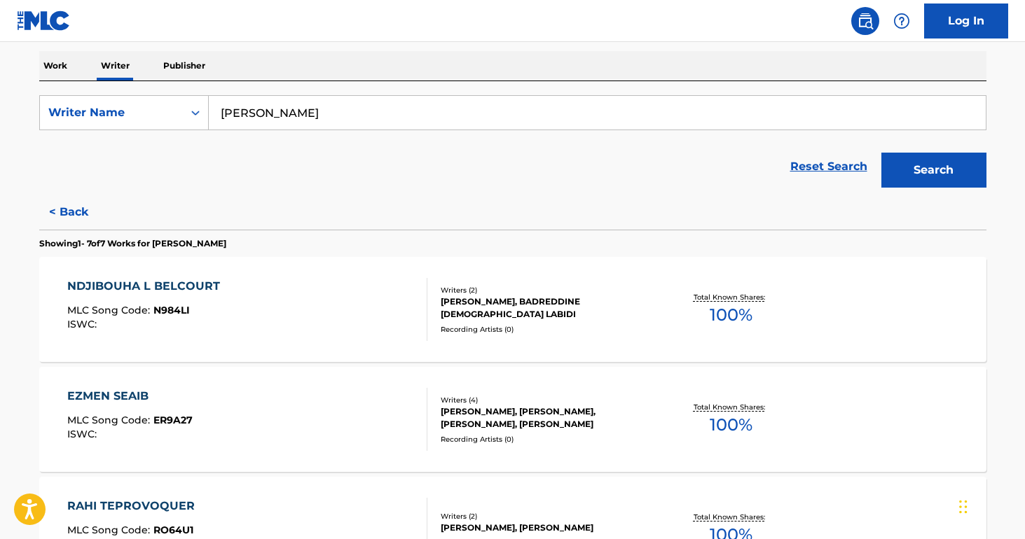
scroll to position [387, 0]
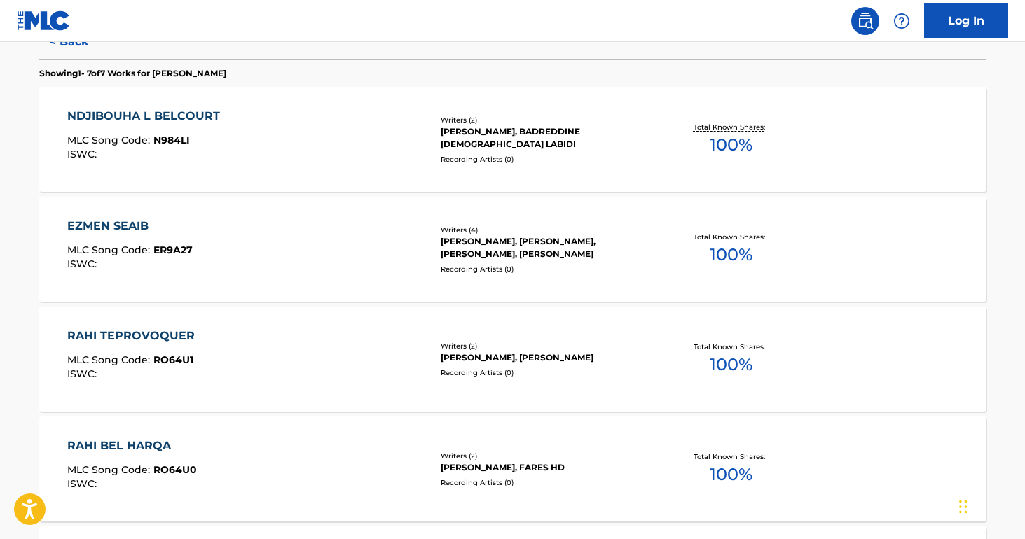
click at [486, 208] on div "EZMEN SEAIB MLC Song Code : ER9A27 ISWC : Writers ( 4 ) [PERSON_NAME], [PERSON_…" at bounding box center [512, 249] width 947 height 105
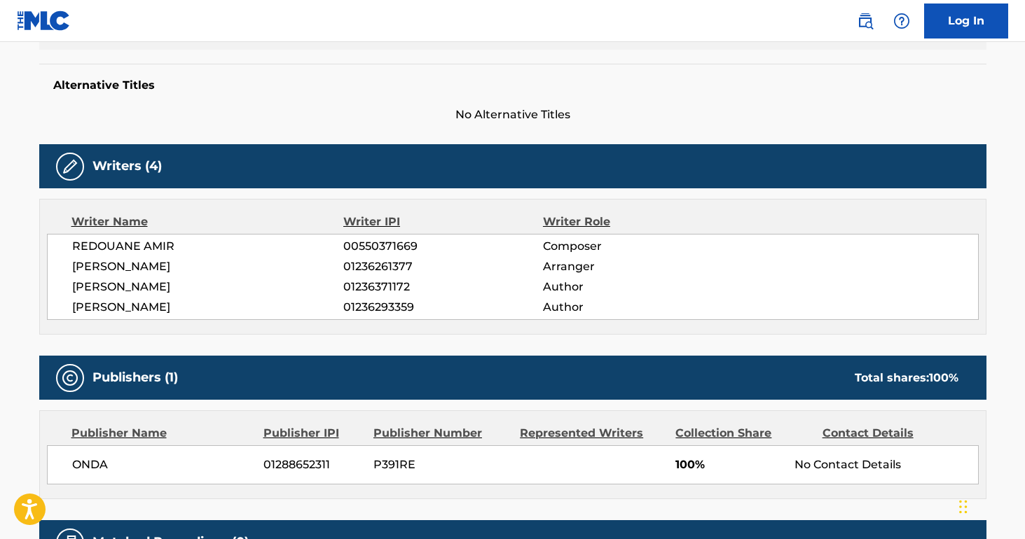
scroll to position [371, 0]
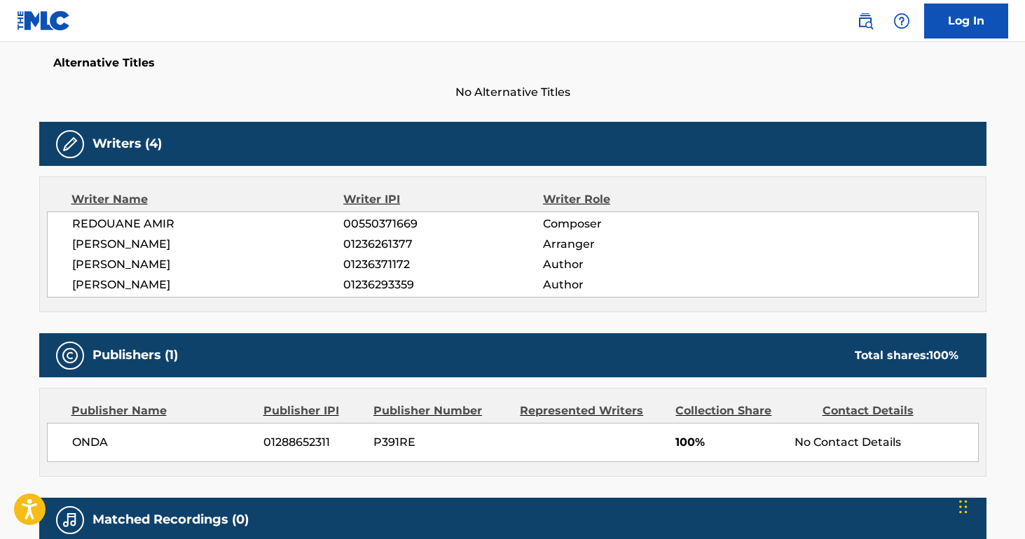
click at [124, 267] on span "[PERSON_NAME]" at bounding box center [208, 264] width 272 height 17
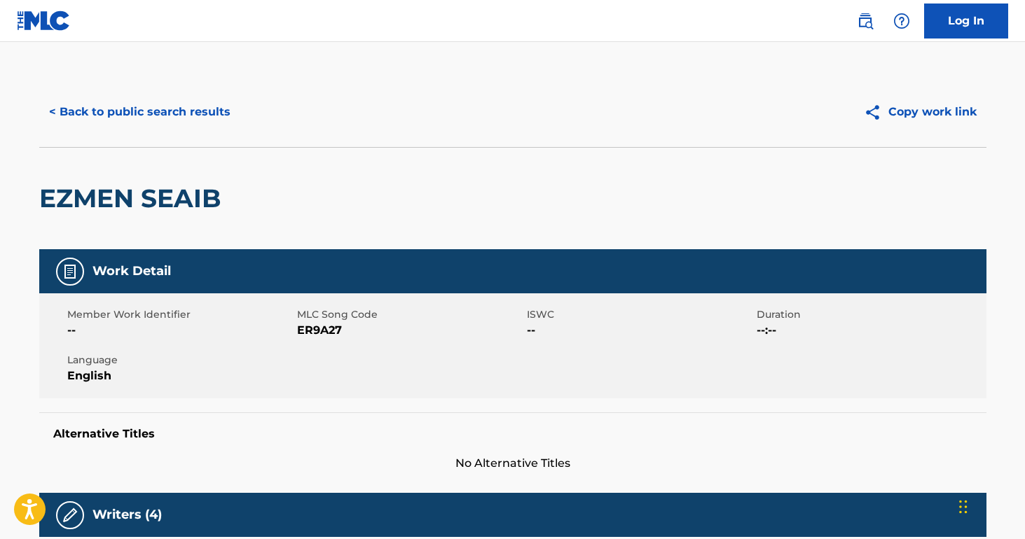
scroll to position [0, 0]
click at [167, 201] on h2 "EZMEN SEAIB" at bounding box center [133, 199] width 189 height 32
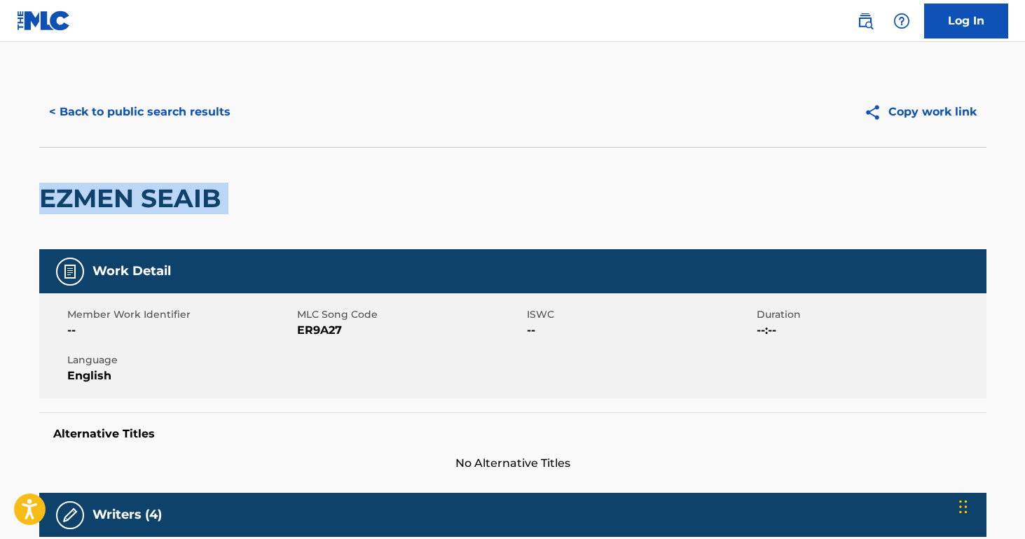
click at [167, 201] on h2 "EZMEN SEAIB" at bounding box center [133, 199] width 189 height 32
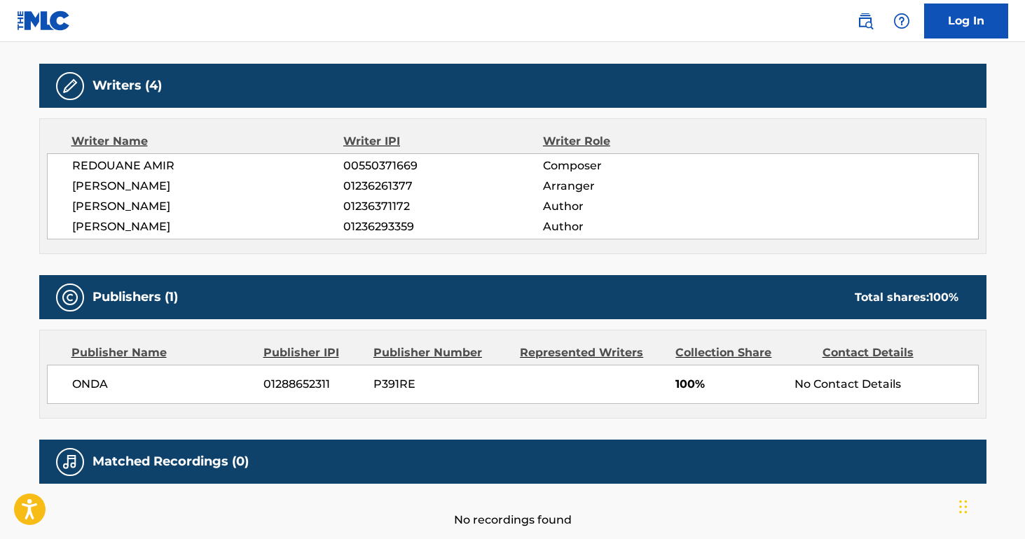
scroll to position [430, 0]
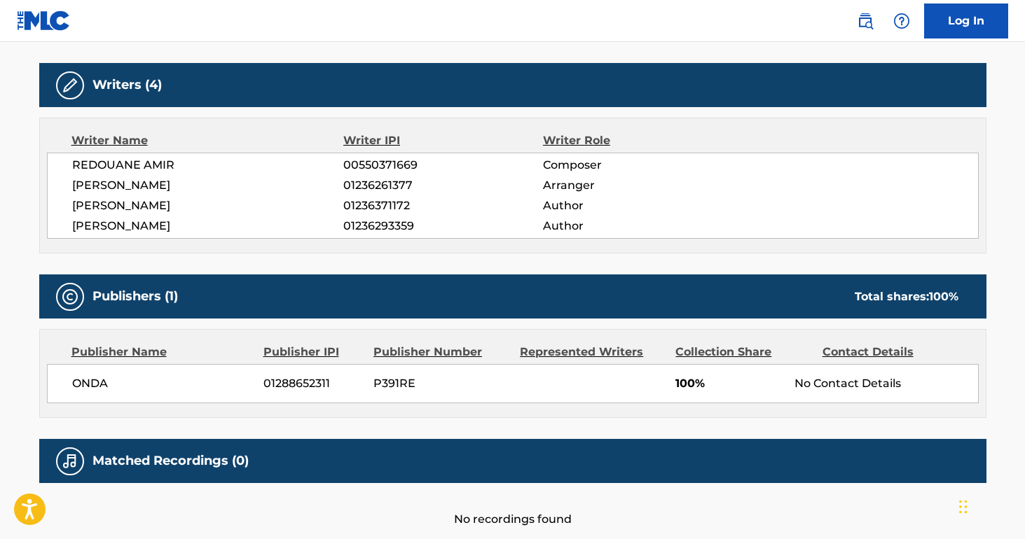
click at [110, 165] on span "REDOUANE AMIR" at bounding box center [208, 165] width 272 height 17
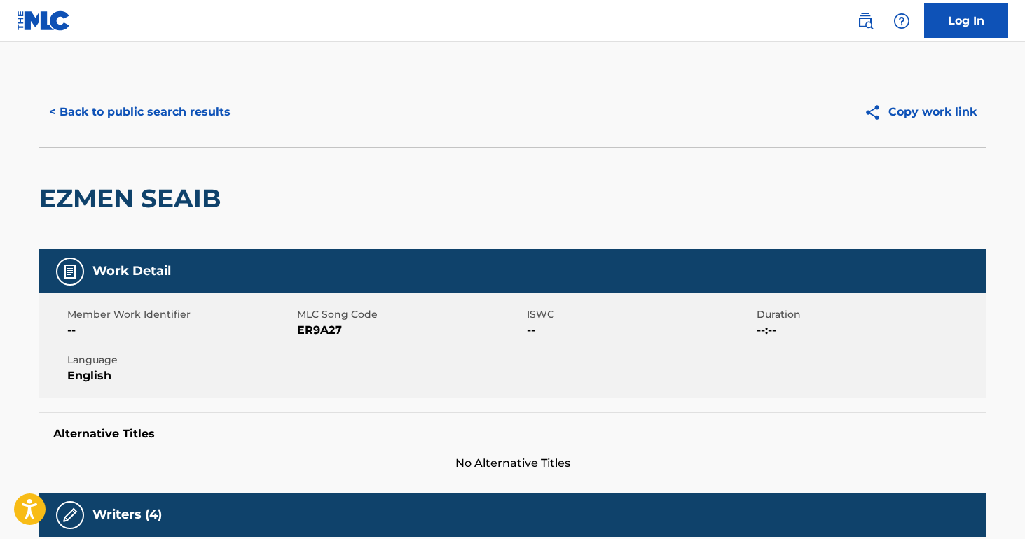
scroll to position [506, 0]
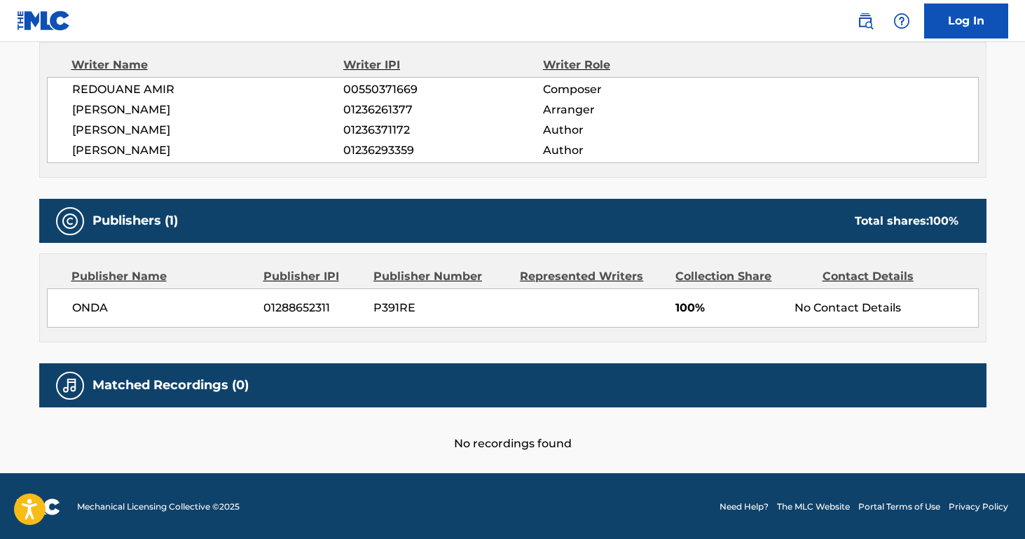
click at [121, 129] on span "[PERSON_NAME]" at bounding box center [208, 130] width 272 height 17
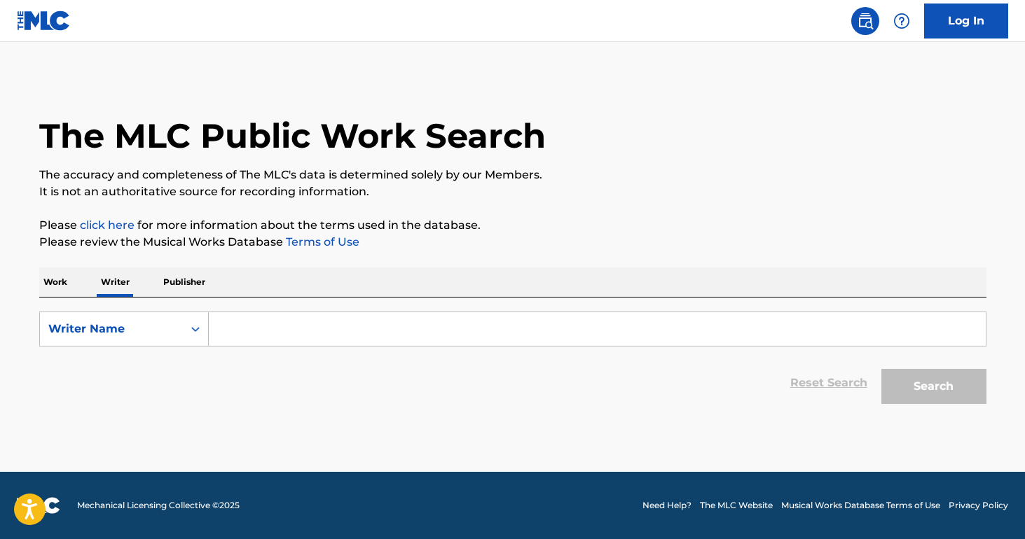
click at [61, 284] on p "Work" at bounding box center [55, 282] width 32 height 29
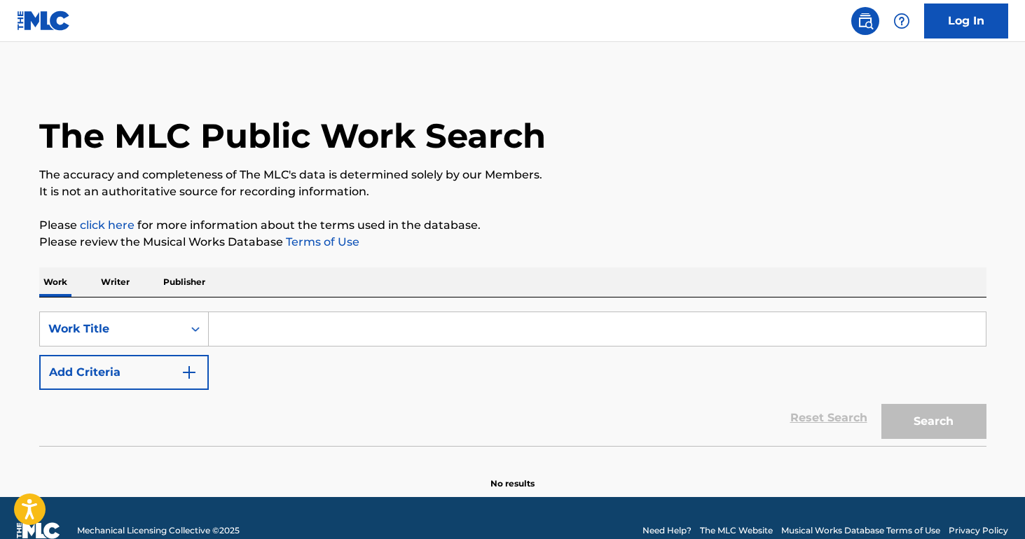
click at [174, 352] on div "SearchWithCriteriabe37b287-ab22-4409-9d8d-7fcffe6c94f9 Work Title Add Criteria" at bounding box center [512, 351] width 947 height 78
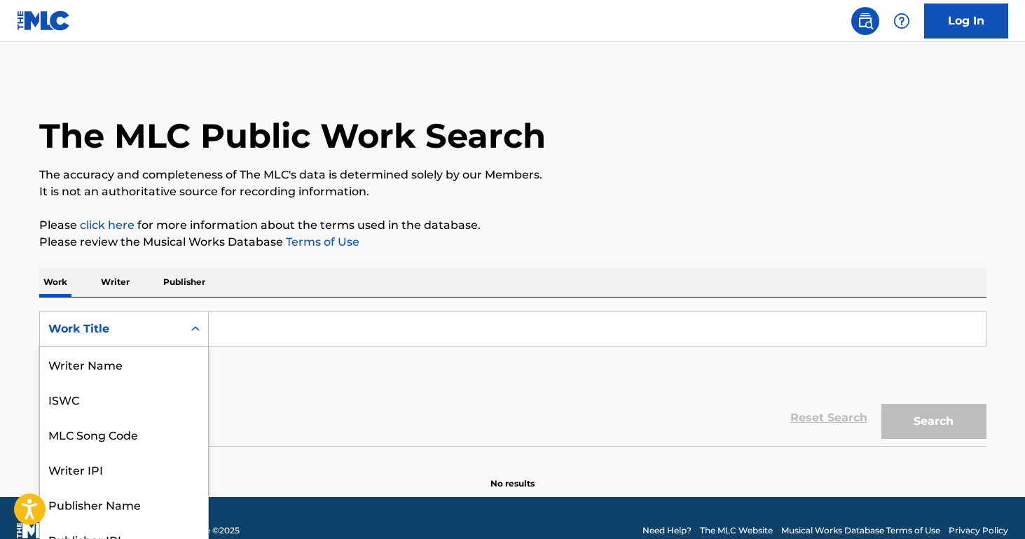
scroll to position [15, 0]
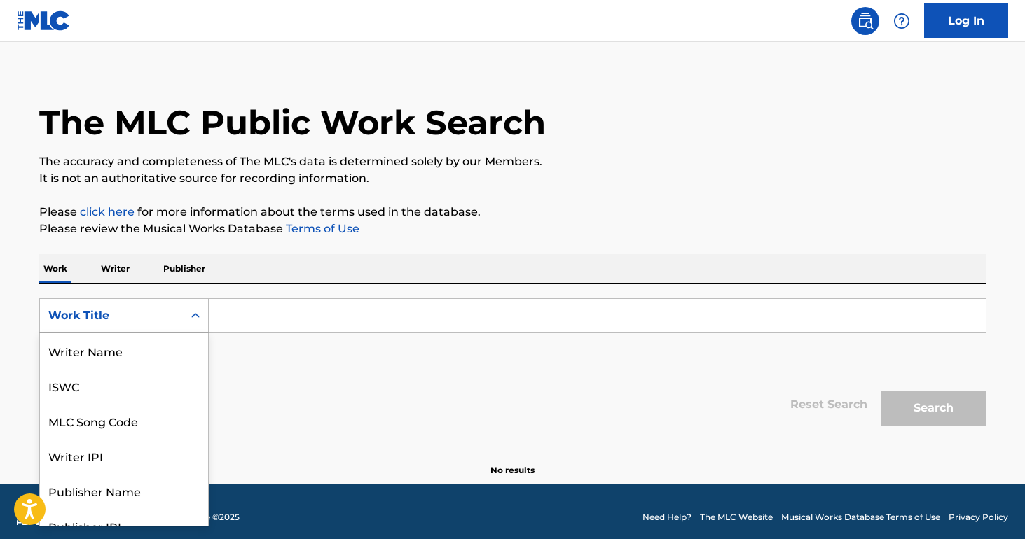
click at [154, 322] on div "Work Title" at bounding box center [111, 316] width 126 height 17
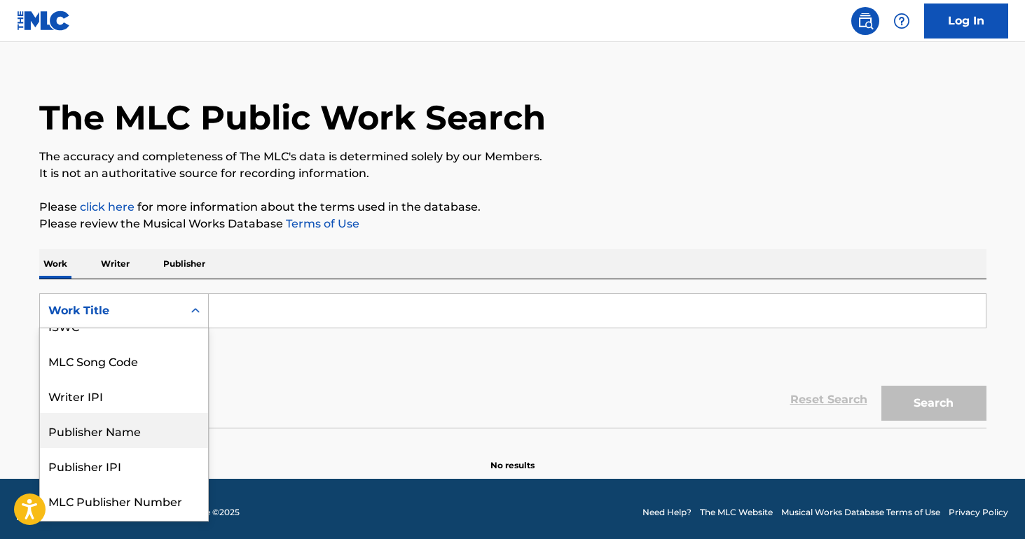
scroll to position [0, 0]
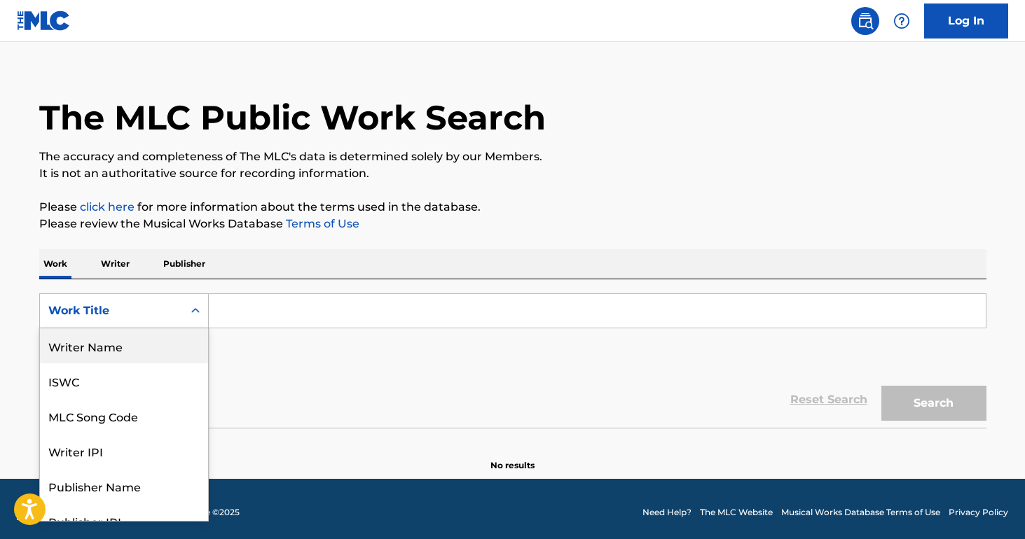
click at [116, 360] on div "Writer Name" at bounding box center [124, 346] width 168 height 35
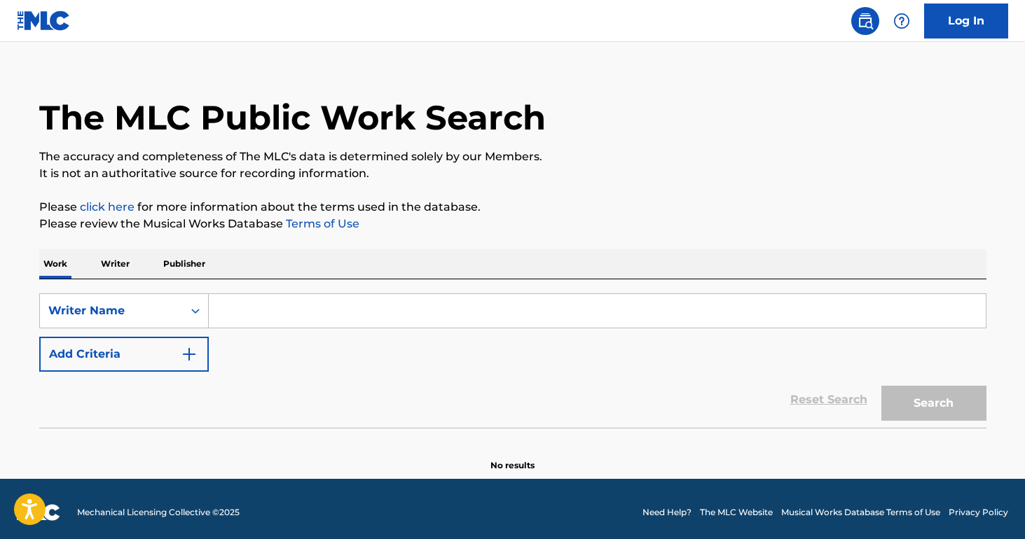
click at [256, 301] on input "Search Form" at bounding box center [597, 311] width 777 height 34
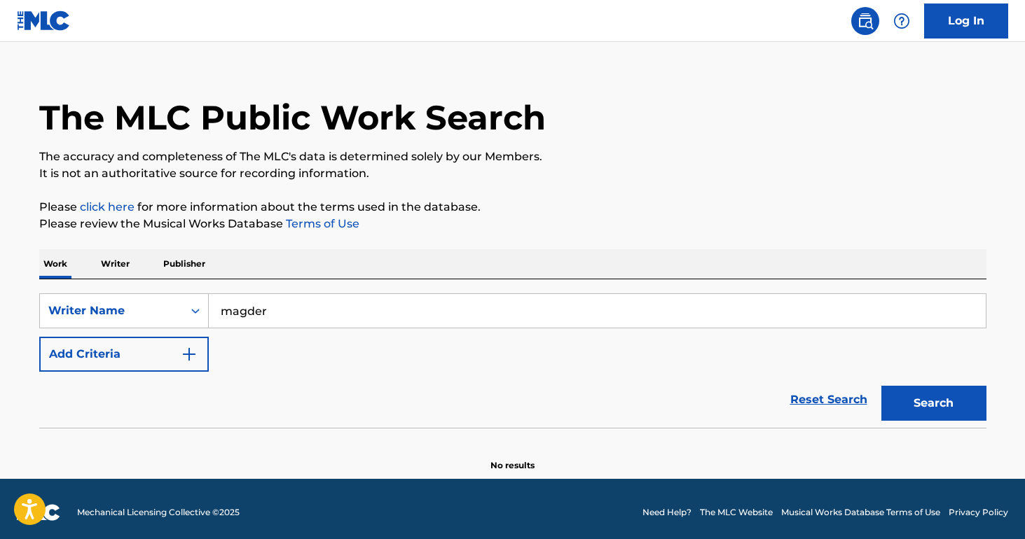
click at [933, 404] on button "Search" at bounding box center [933, 403] width 105 height 35
click at [294, 301] on input "magder" at bounding box center [597, 311] width 777 height 34
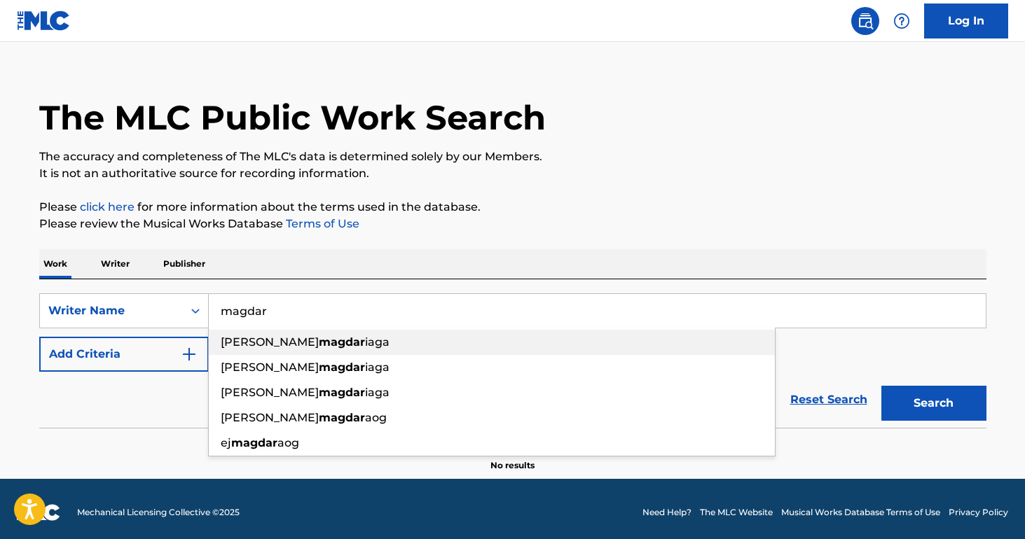
click at [356, 344] on strong "magdar" at bounding box center [342, 342] width 46 height 13
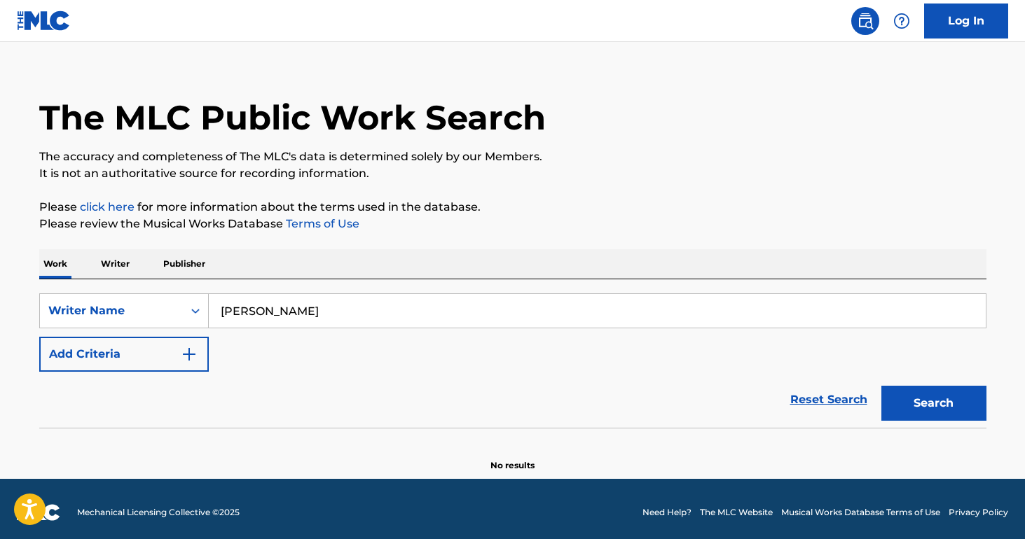
click at [344, 309] on input "felipe constanten magdariaga" at bounding box center [597, 311] width 777 height 34
click at [345, 300] on input "felipe constanten magdariaga" at bounding box center [597, 311] width 777 height 34
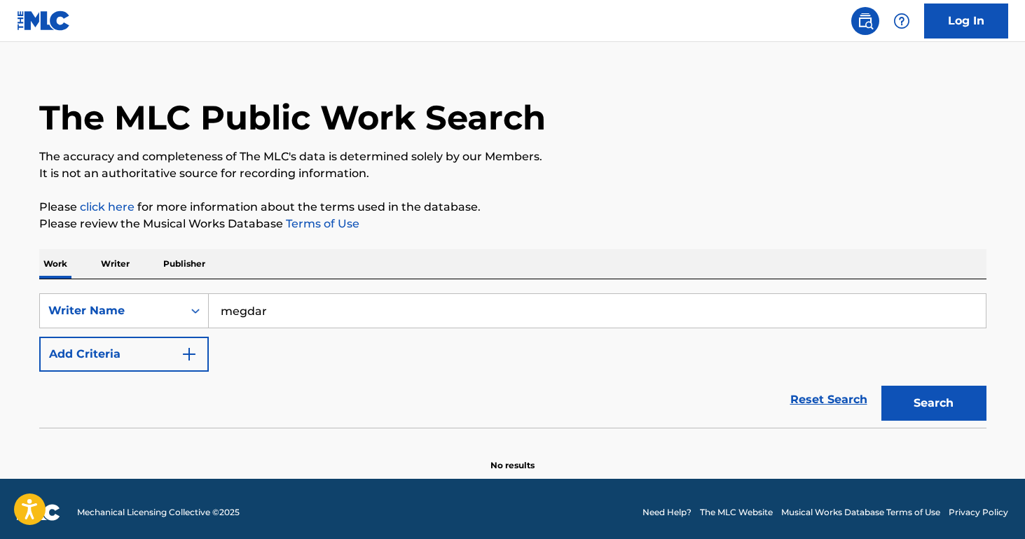
type input "megdar"
click at [150, 362] on button "Add Criteria" at bounding box center [124, 354] width 170 height 35
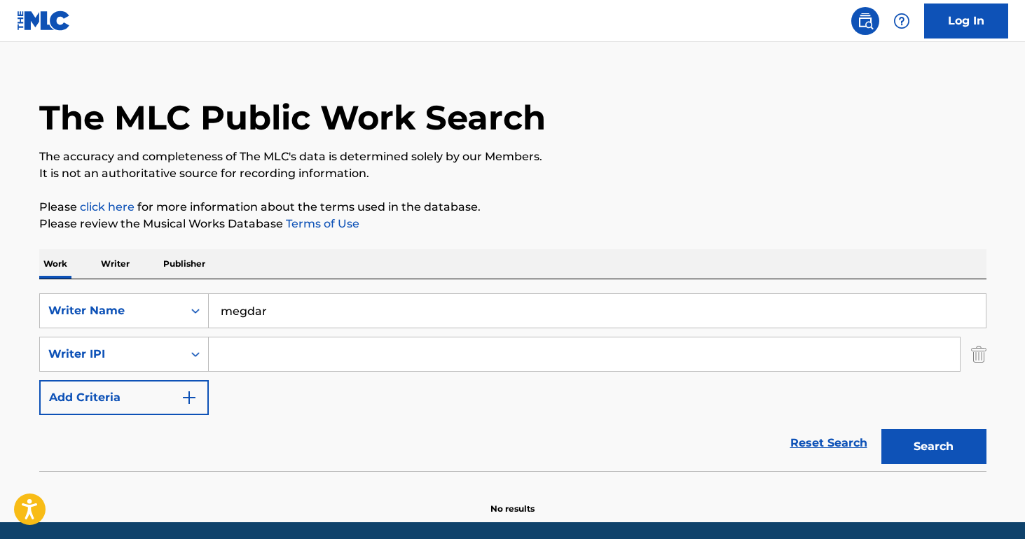
click at [972, 353] on img "Search Form" at bounding box center [978, 354] width 15 height 35
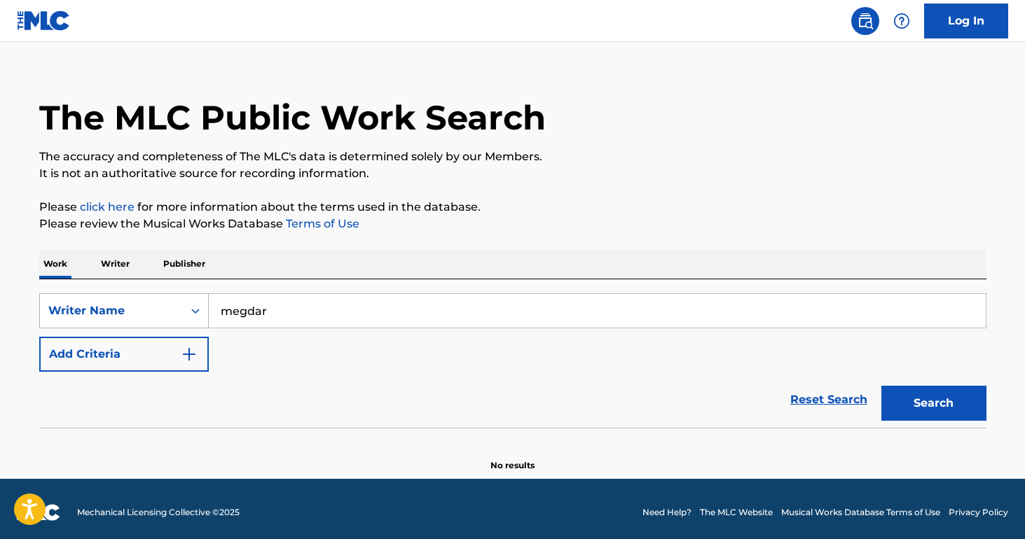
click at [120, 326] on div "Writer Name" at bounding box center [124, 311] width 170 height 35
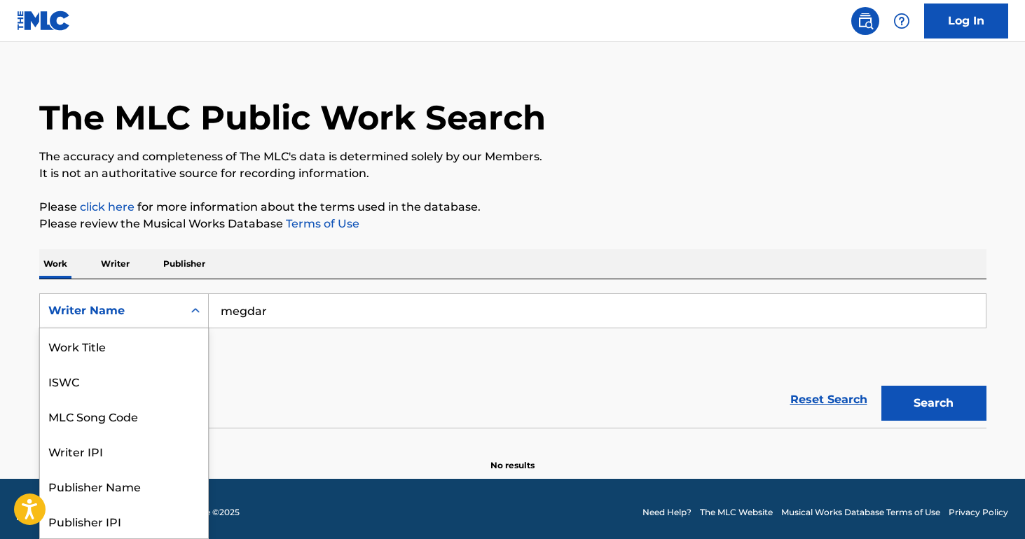
scroll to position [70, 0]
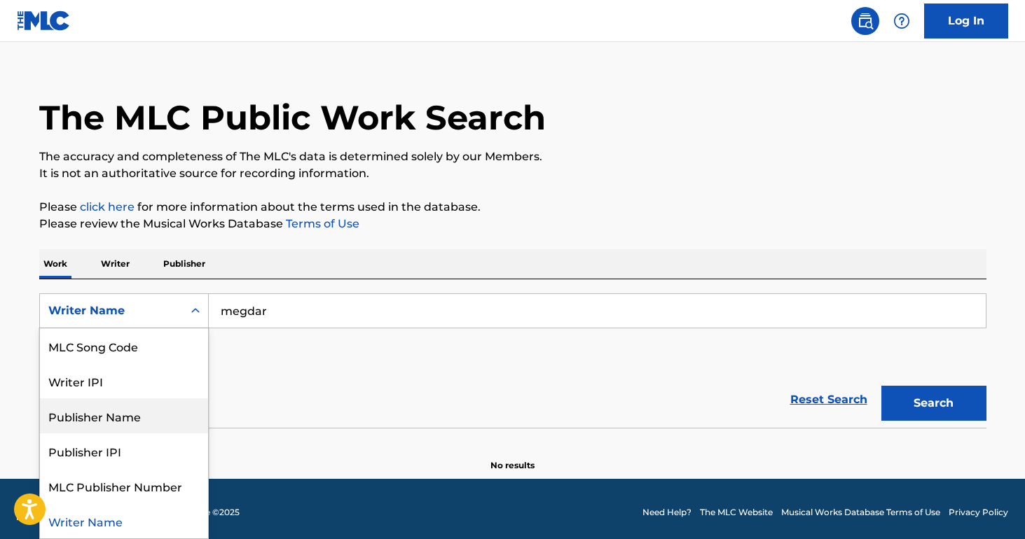
click at [142, 420] on div "Publisher Name" at bounding box center [124, 416] width 168 height 35
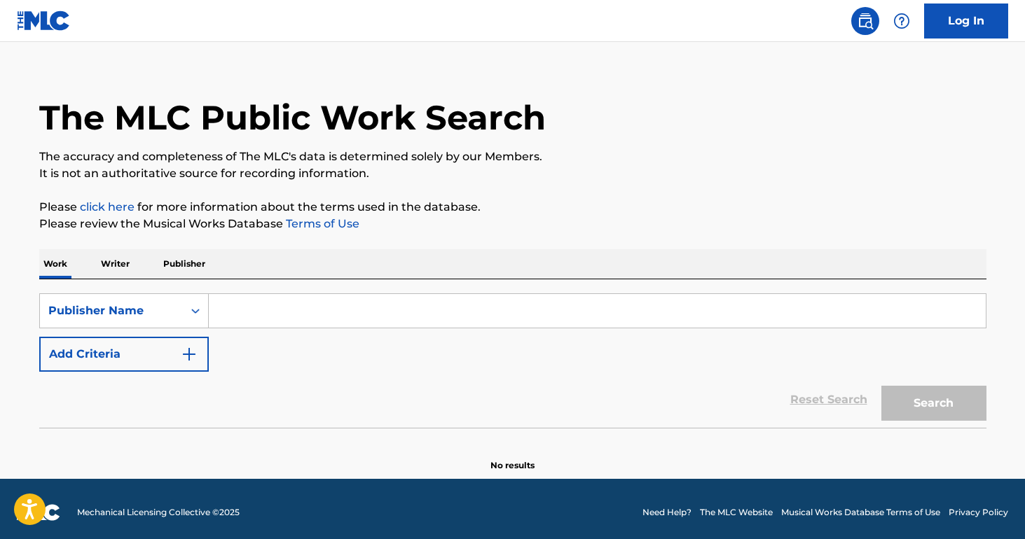
click at [261, 305] on input "Search Form" at bounding box center [597, 311] width 777 height 34
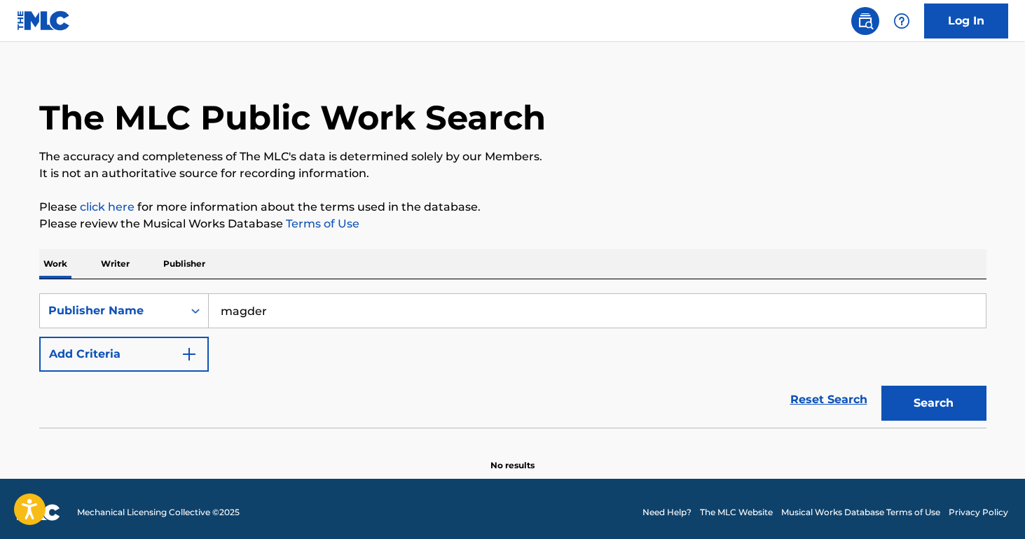
click at [239, 310] on input "magder" at bounding box center [597, 311] width 777 height 34
click at [273, 313] on input "megder" at bounding box center [597, 311] width 777 height 34
type input "megder"
click at [170, 265] on p "Publisher" at bounding box center [184, 263] width 50 height 29
